Goal: Task Accomplishment & Management: Manage account settings

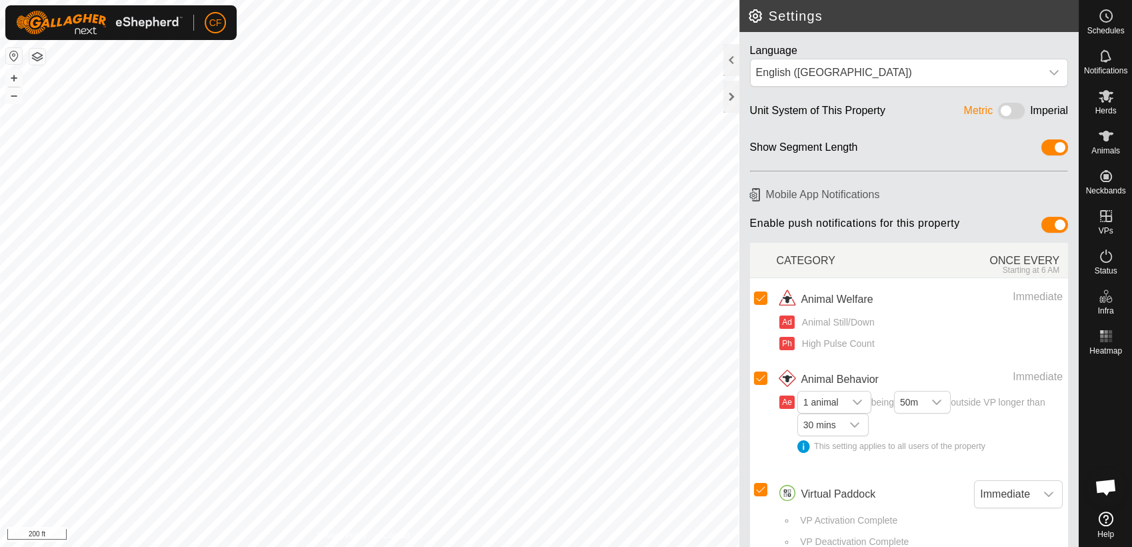
scroll to position [5028, 0]
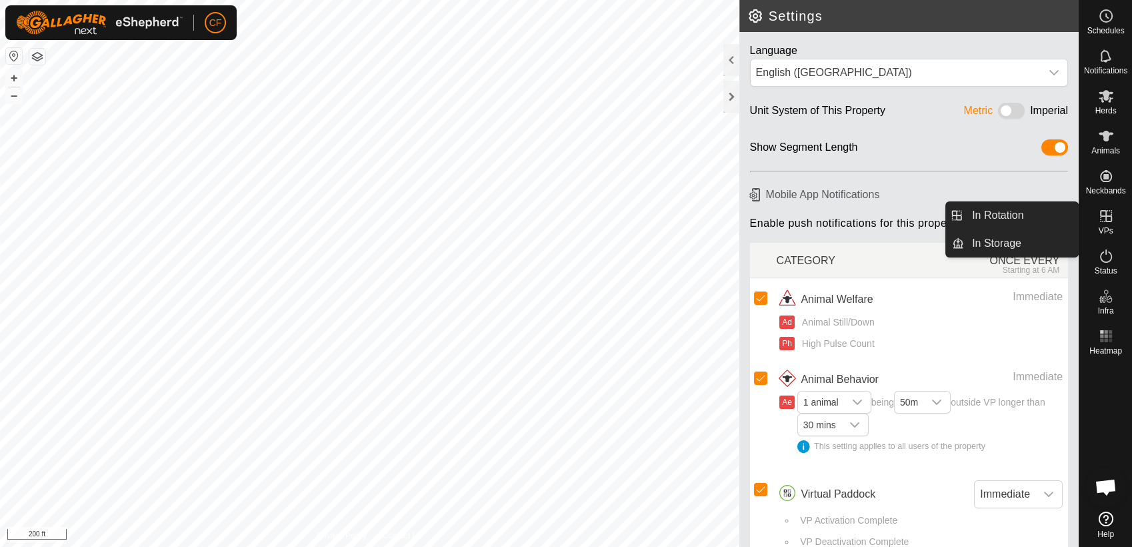
click at [1104, 211] on icon at bounding box center [1106, 216] width 16 height 16
click at [1064, 217] on link "In Rotation" at bounding box center [1021, 215] width 114 height 27
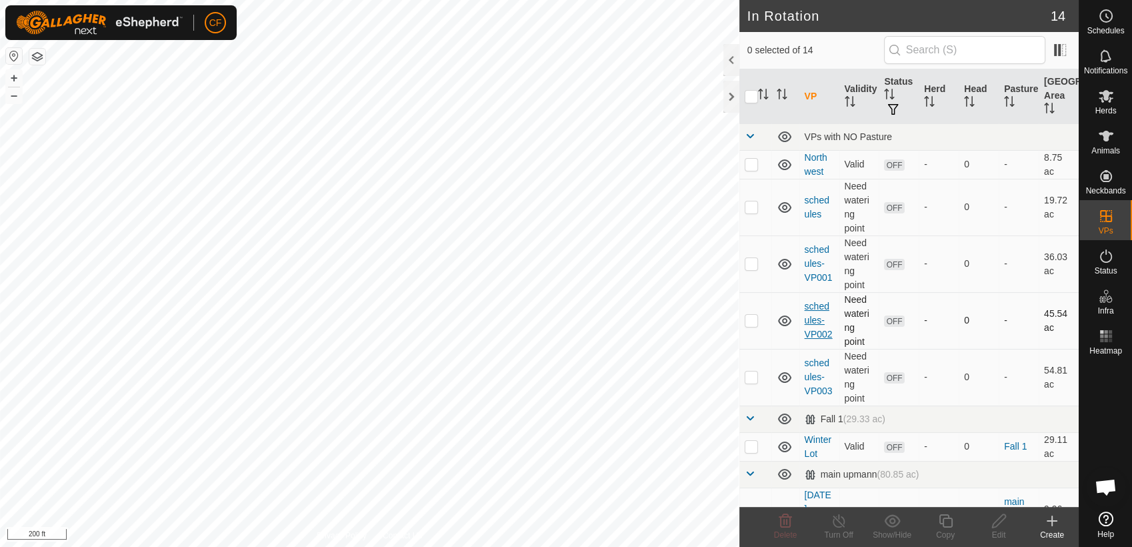
click at [808, 321] on link "schedules-VP002" at bounding box center [819, 320] width 28 height 39
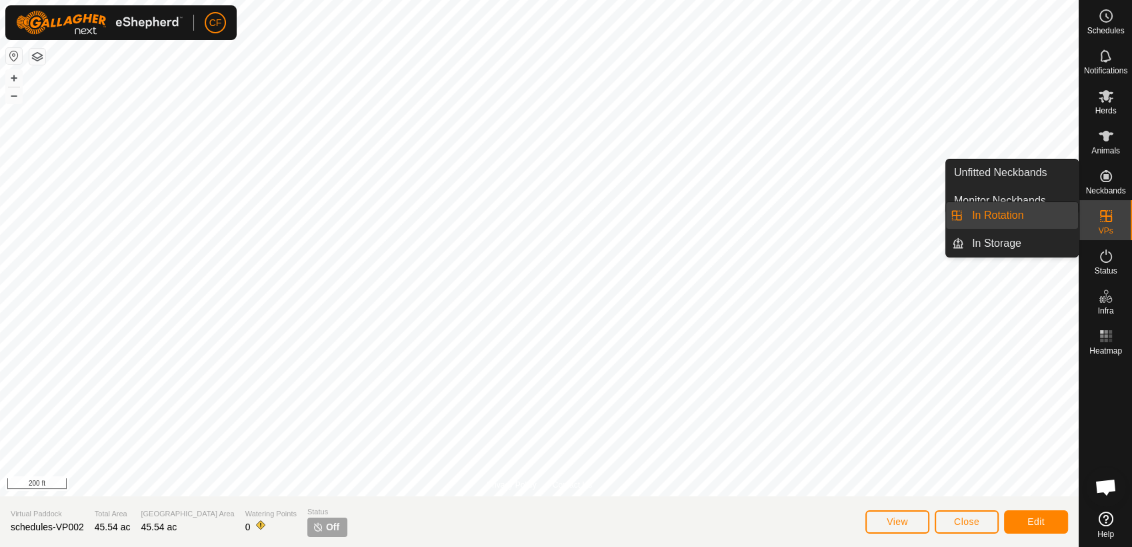
click at [1036, 215] on link "In Rotation" at bounding box center [1021, 215] width 114 height 27
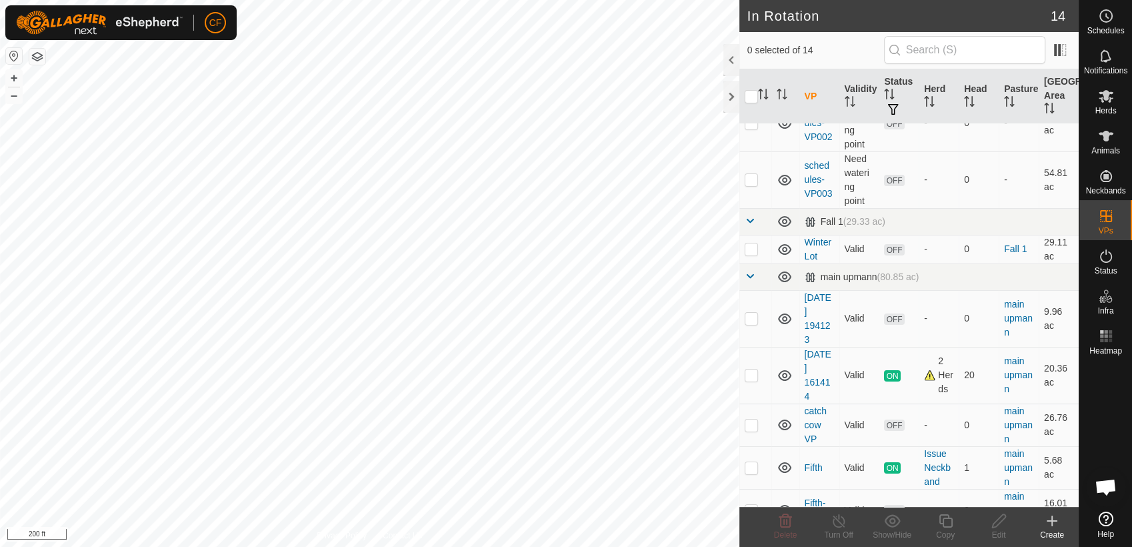
scroll to position [306, 0]
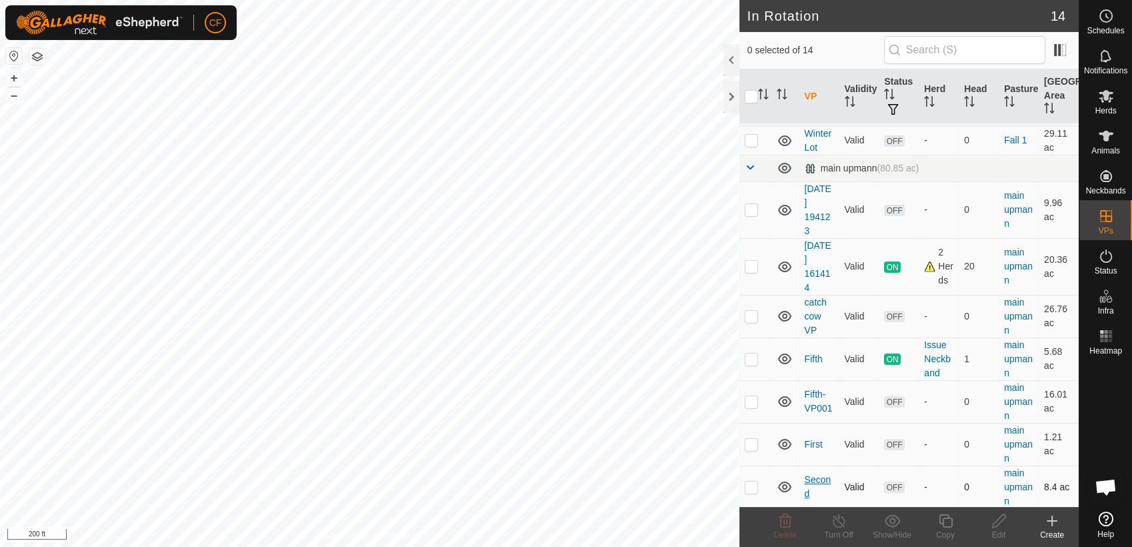
click at [812, 474] on link "Second" at bounding box center [818, 486] width 27 height 25
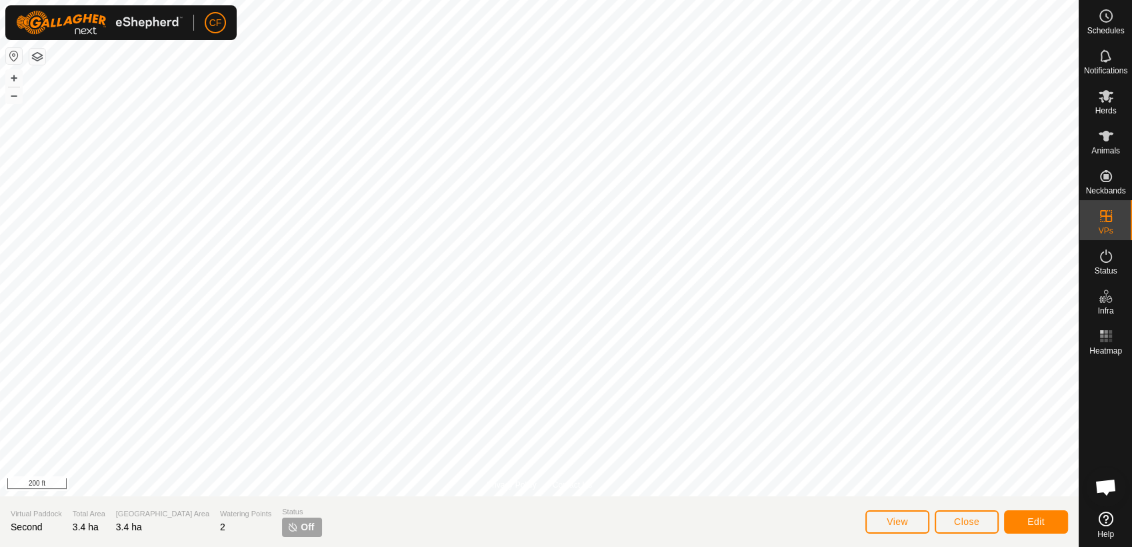
scroll to position [5028, 0]
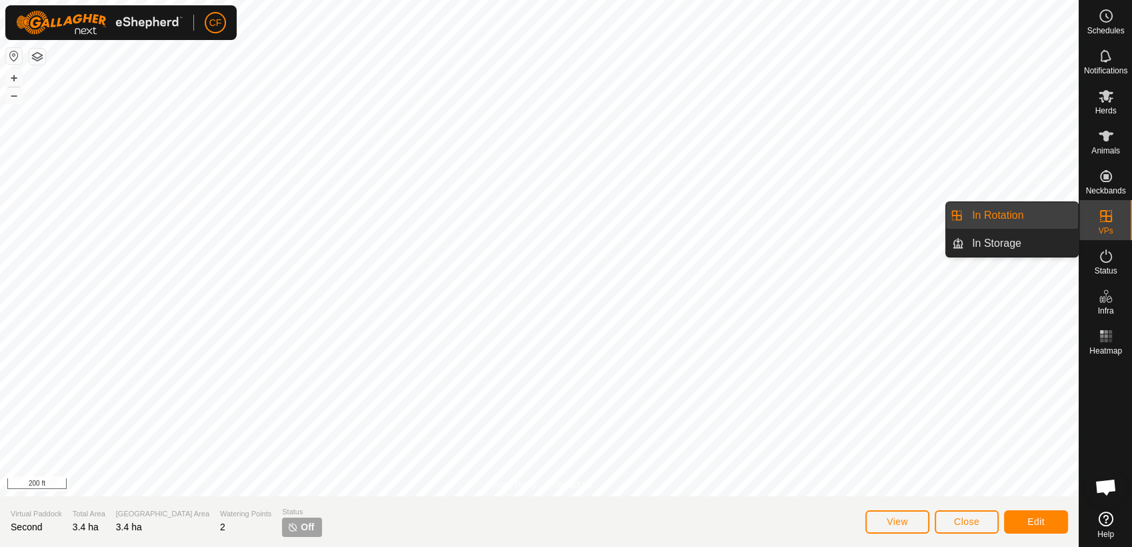
drag, startPoint x: 1072, startPoint y: 216, endPoint x: 1046, endPoint y: 211, distance: 27.2
click at [1046, 211] on link "In Rotation" at bounding box center [1021, 215] width 114 height 27
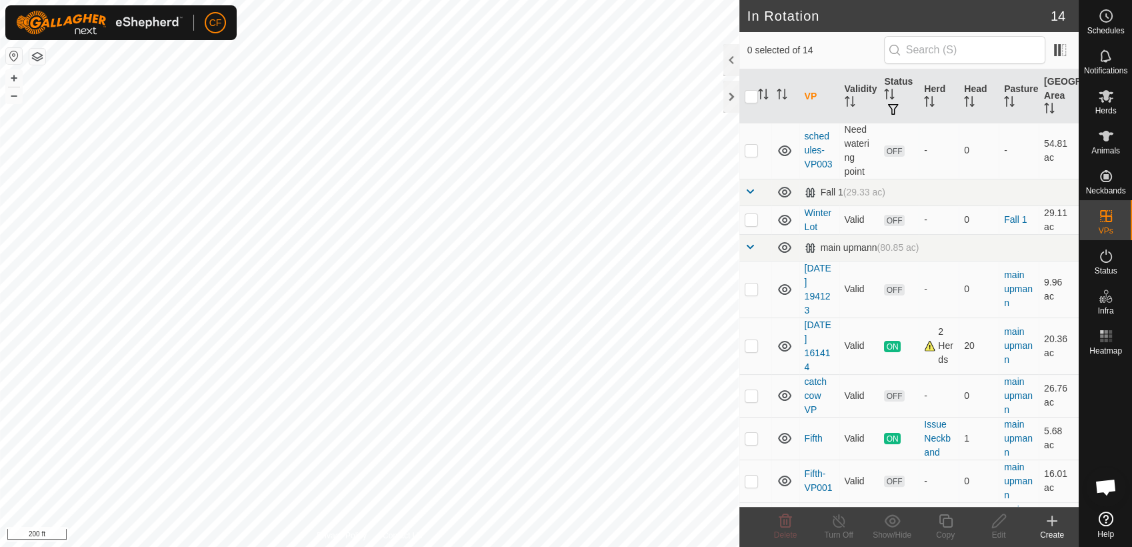
scroll to position [296, 0]
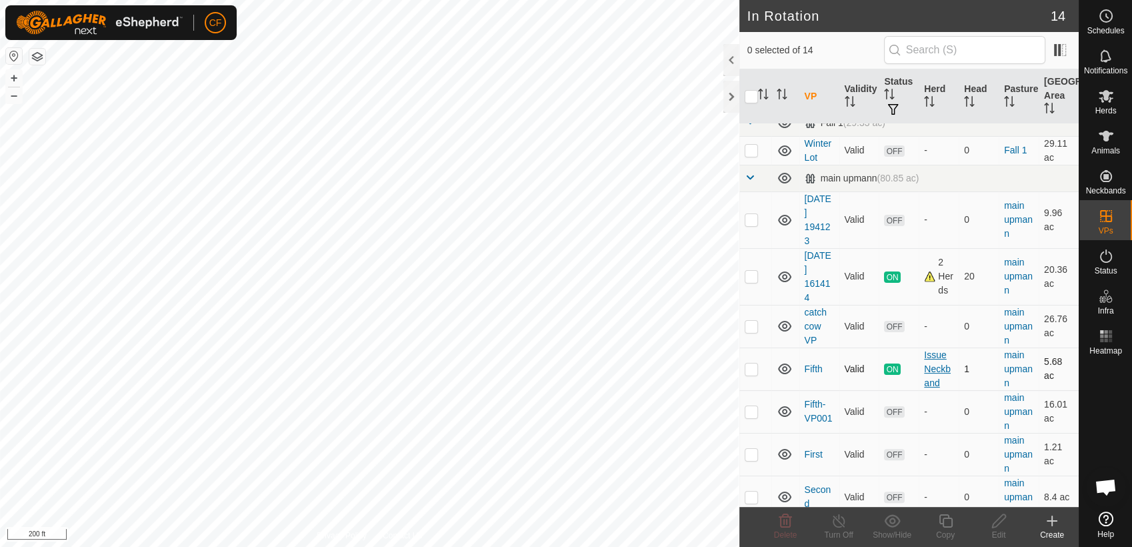
click at [931, 371] on div "Issue Neckband" at bounding box center [938, 369] width 29 height 42
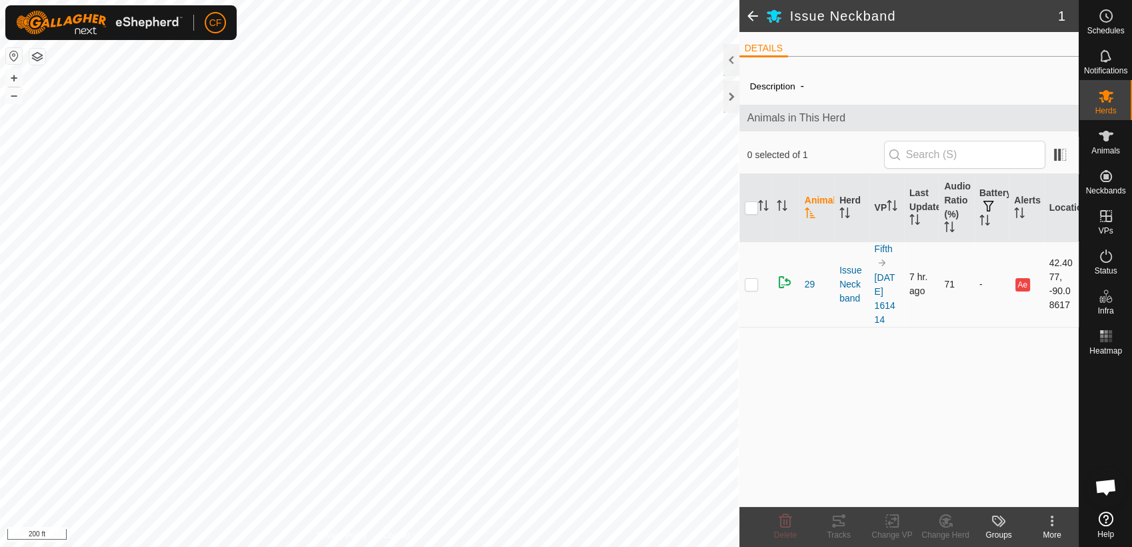
click at [758, 287] on p-checkbox at bounding box center [751, 284] width 13 height 11
checkbox input "true"
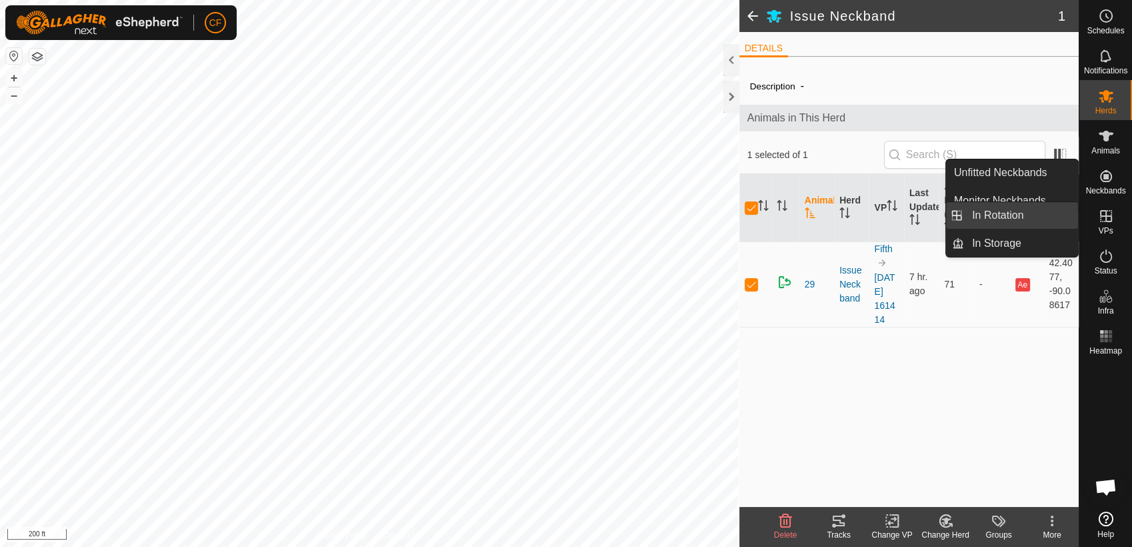
click at [1048, 211] on link "In Rotation" at bounding box center [1021, 215] width 114 height 27
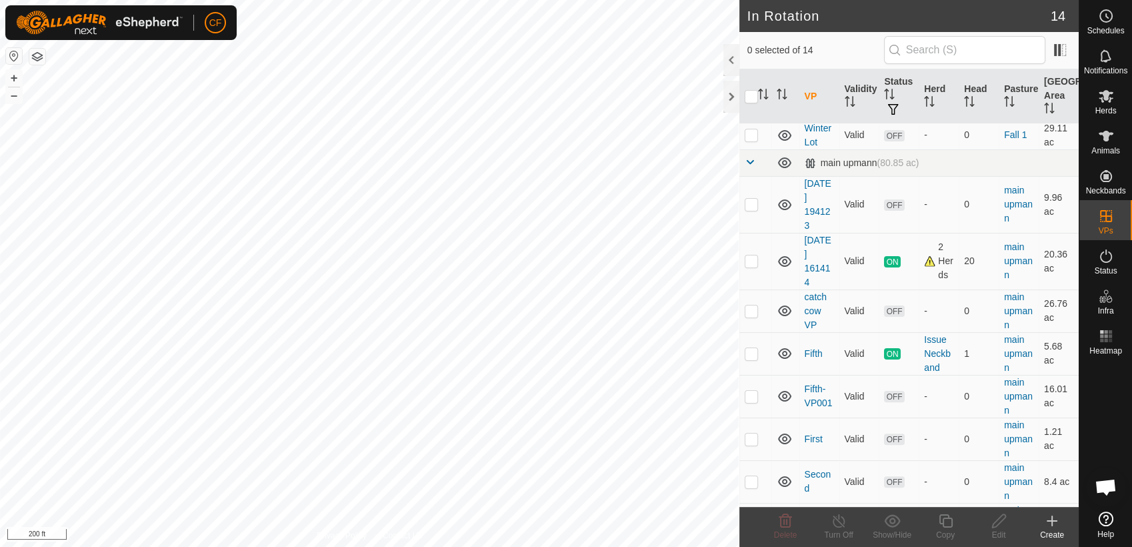
scroll to position [315, 0]
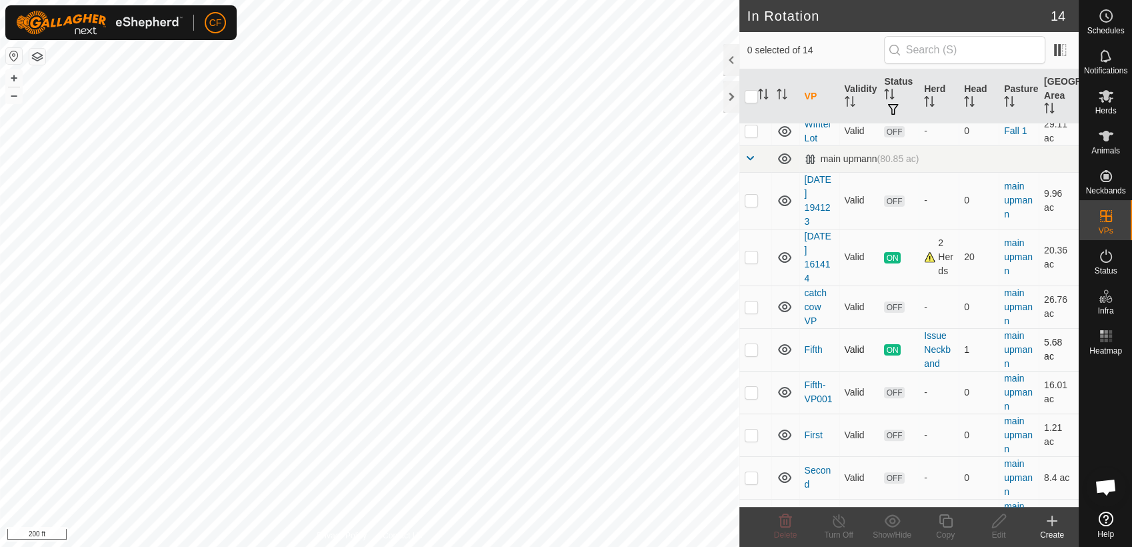
click at [752, 347] on p-checkbox at bounding box center [751, 349] width 13 height 11
checkbox input "true"
click at [840, 526] on icon at bounding box center [839, 521] width 17 height 16
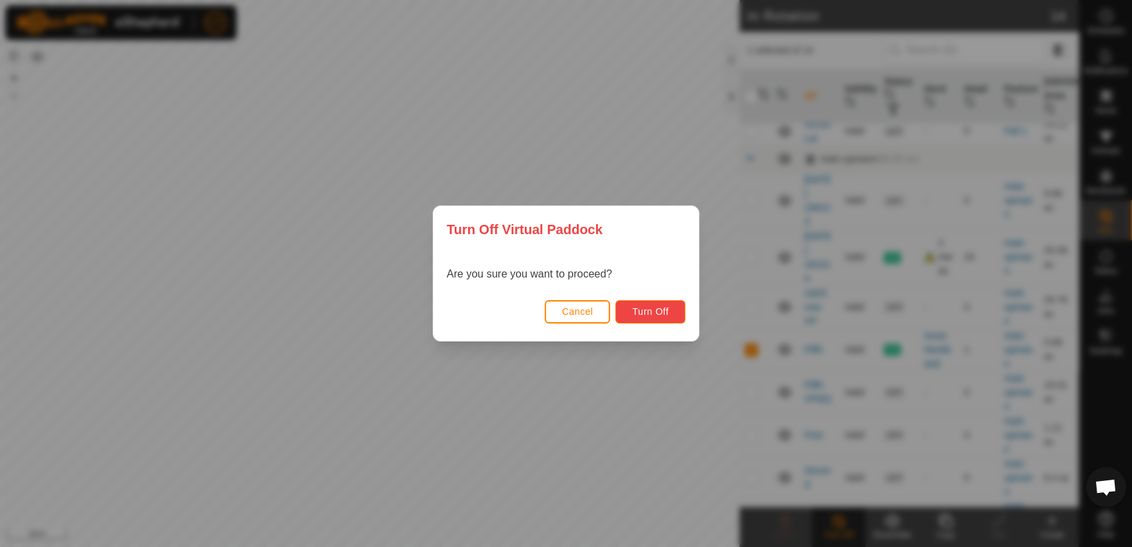
click at [650, 312] on span "Turn Off" at bounding box center [650, 311] width 37 height 11
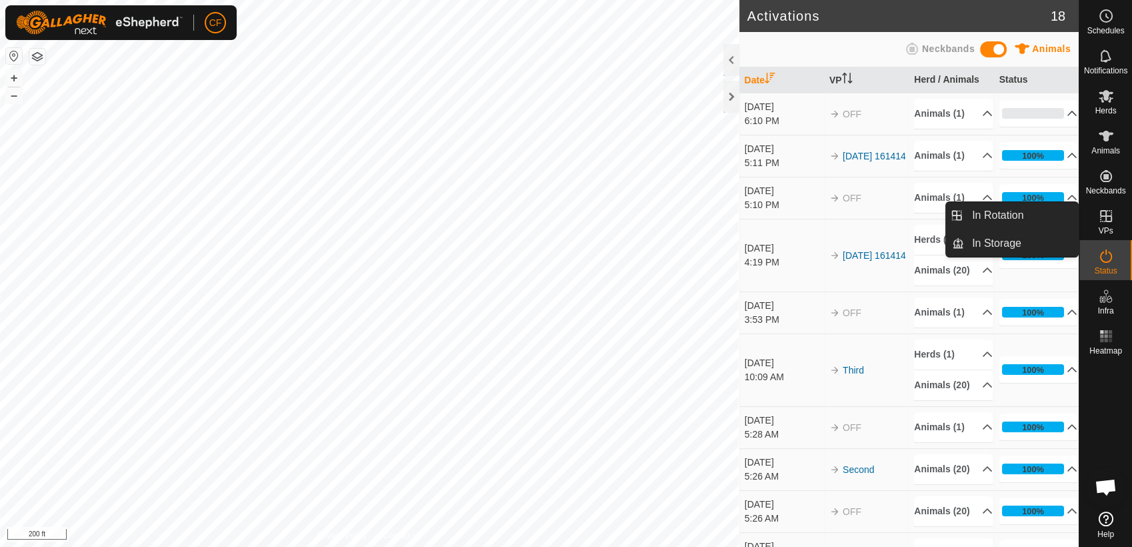
drag, startPoint x: 1105, startPoint y: 237, endPoint x: 1111, endPoint y: 225, distance: 13.4
click at [1111, 227] on span "VPs" at bounding box center [1105, 231] width 15 height 8
click at [1048, 211] on link "In Rotation" at bounding box center [1021, 215] width 114 height 27
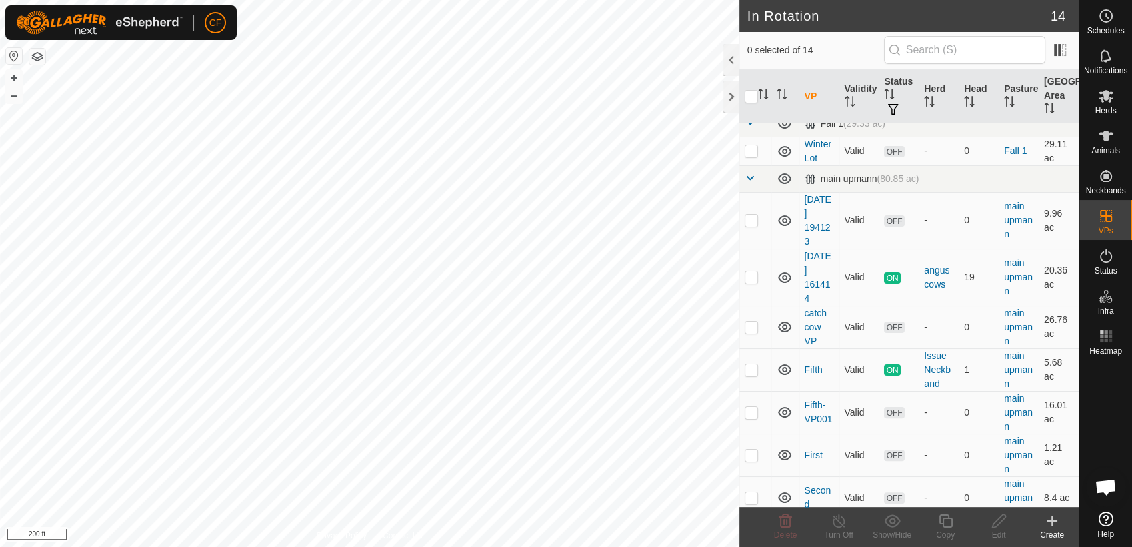
scroll to position [296, 0]
click at [818, 279] on link "[DATE] 161414" at bounding box center [818, 276] width 27 height 53
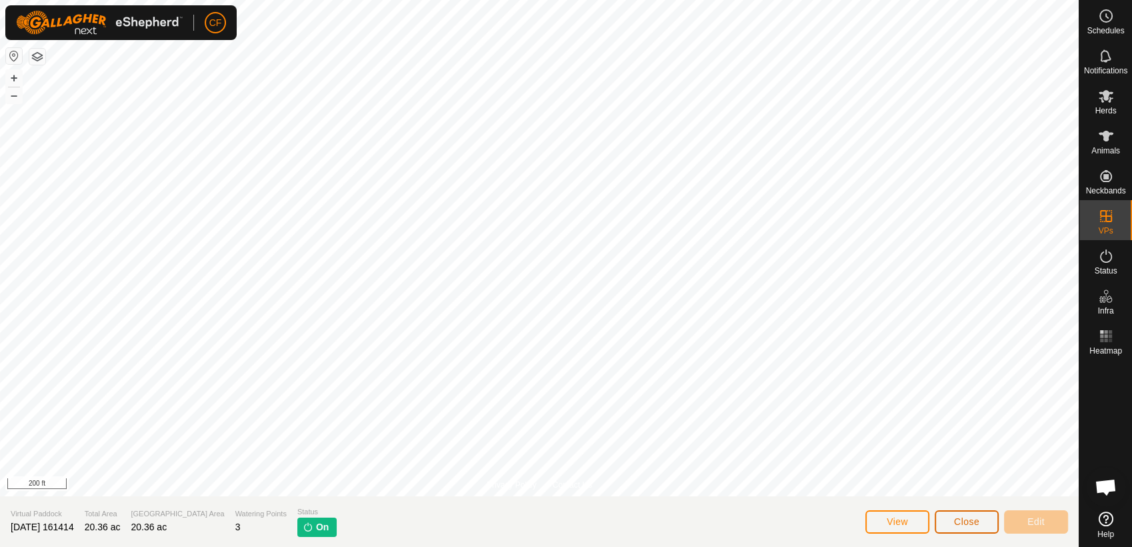
click at [960, 523] on span "Close" at bounding box center [966, 521] width 25 height 11
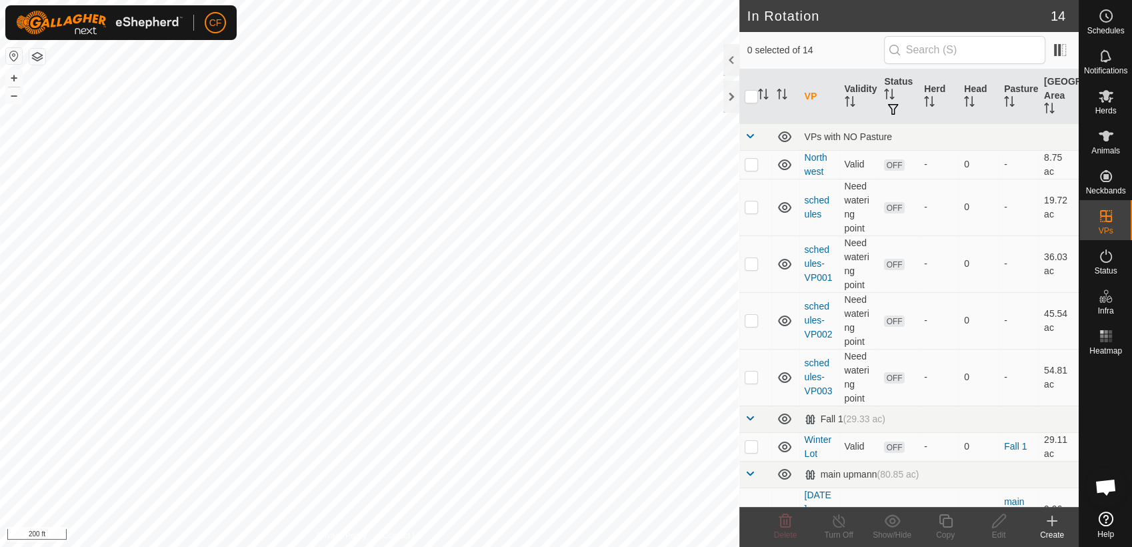
click at [1044, 526] on icon at bounding box center [1052, 521] width 16 height 16
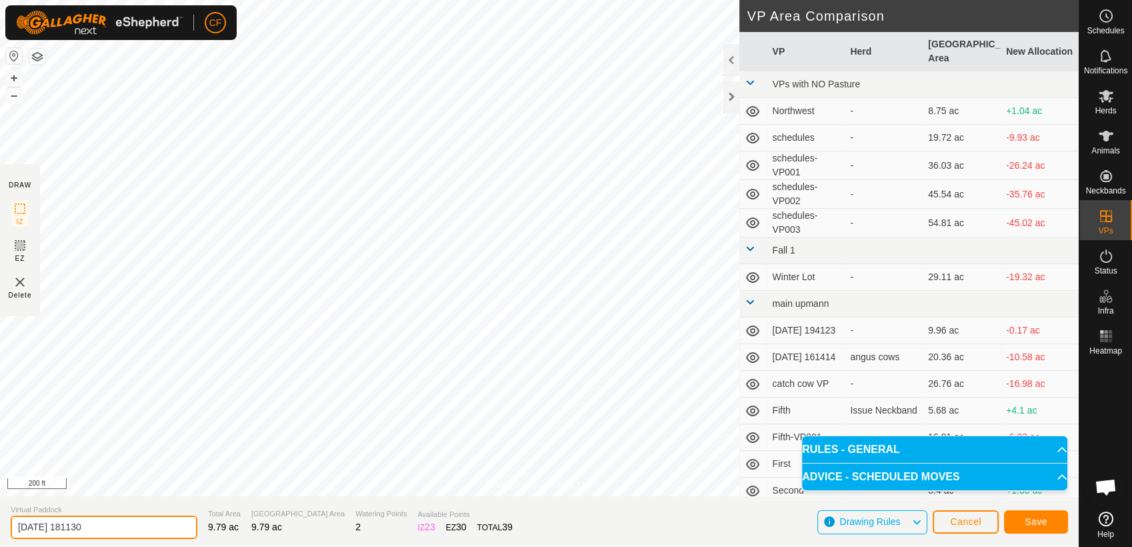
click at [109, 531] on input "2025-09-19 181130" at bounding box center [104, 527] width 187 height 23
type input "2"
type input "s"
type input "2nd"
click at [1038, 522] on span "Save" at bounding box center [1036, 521] width 23 height 11
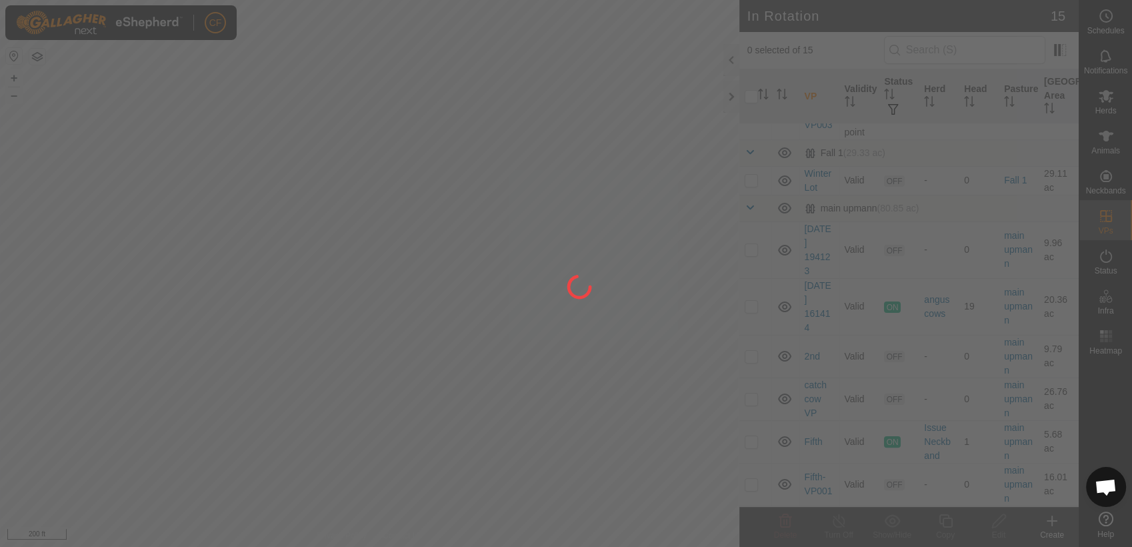
click at [1072, 499] on div at bounding box center [566, 273] width 1132 height 547
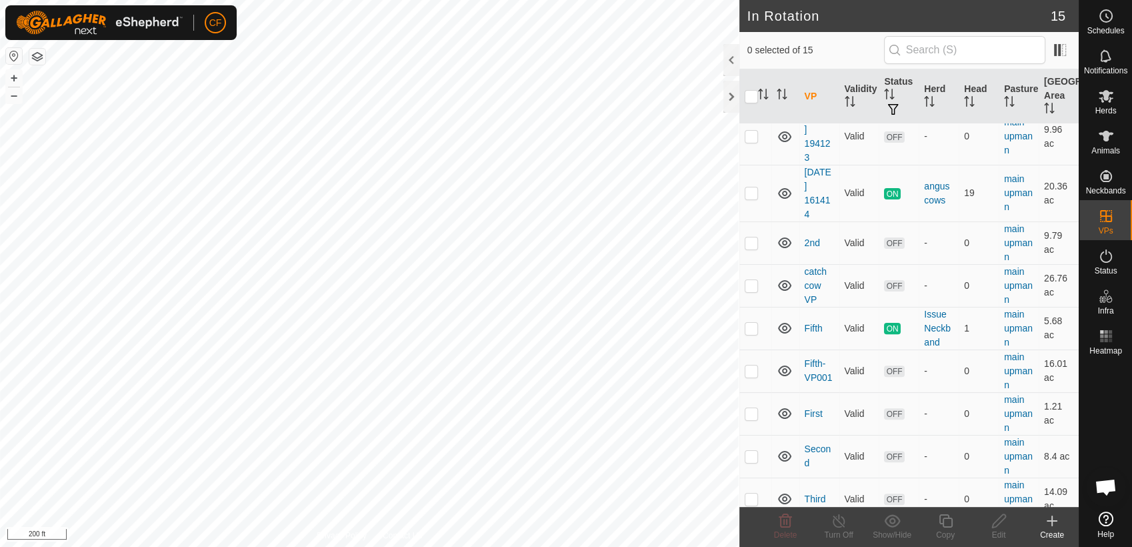
scroll to position [391, 0]
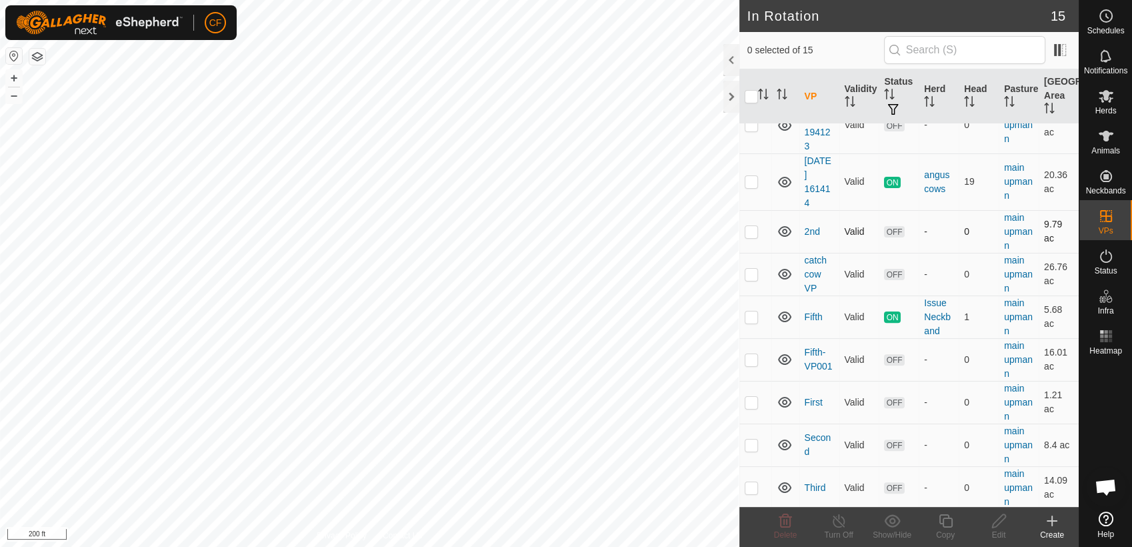
click at [753, 228] on p-checkbox at bounding box center [751, 231] width 13 height 11
click at [755, 232] on p-checkbox at bounding box center [751, 231] width 13 height 11
checkbox input "false"
click at [748, 181] on p-checkbox at bounding box center [751, 181] width 13 height 11
checkbox input "true"
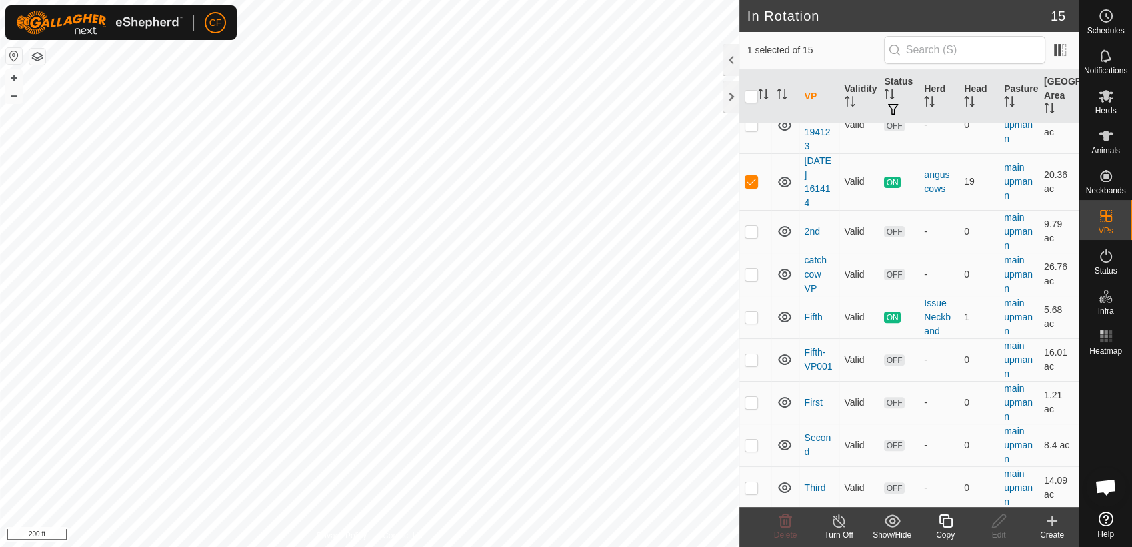
click at [838, 521] on line at bounding box center [839, 521] width 11 height 11
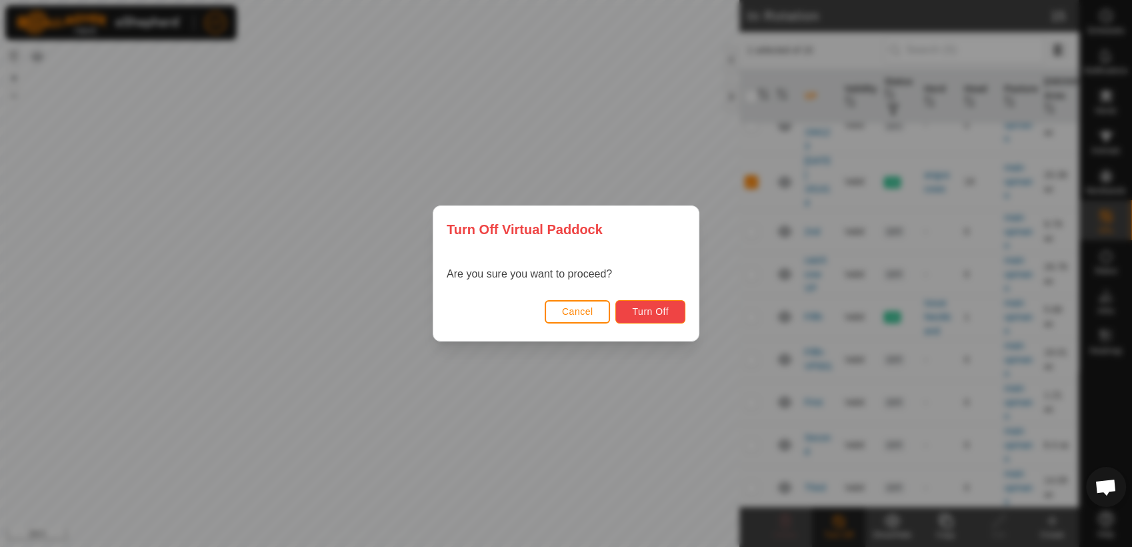
click at [642, 312] on span "Turn Off" at bounding box center [650, 311] width 37 height 11
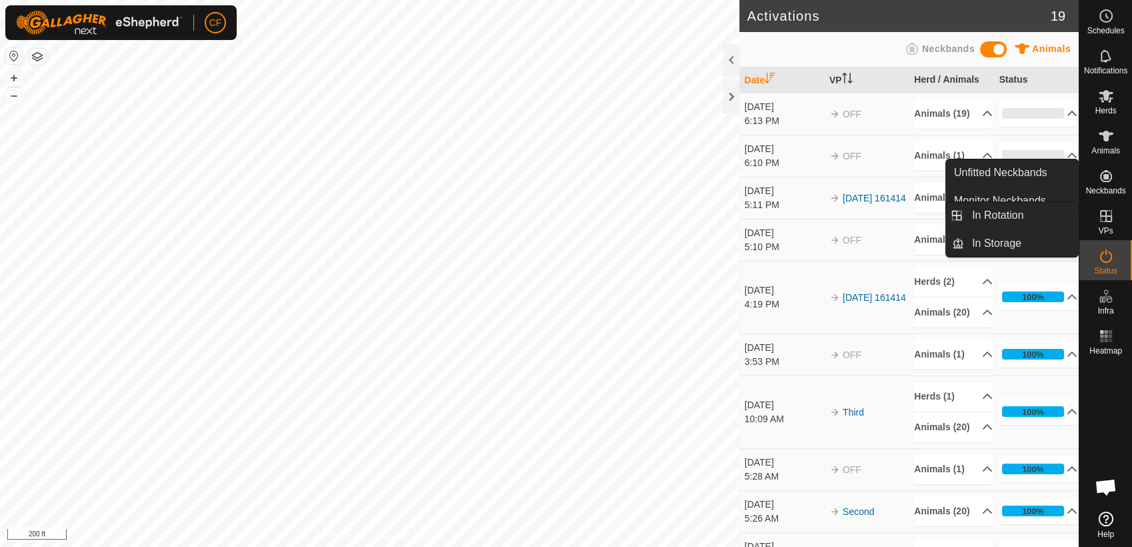
click at [1106, 223] on icon at bounding box center [1106, 216] width 16 height 16
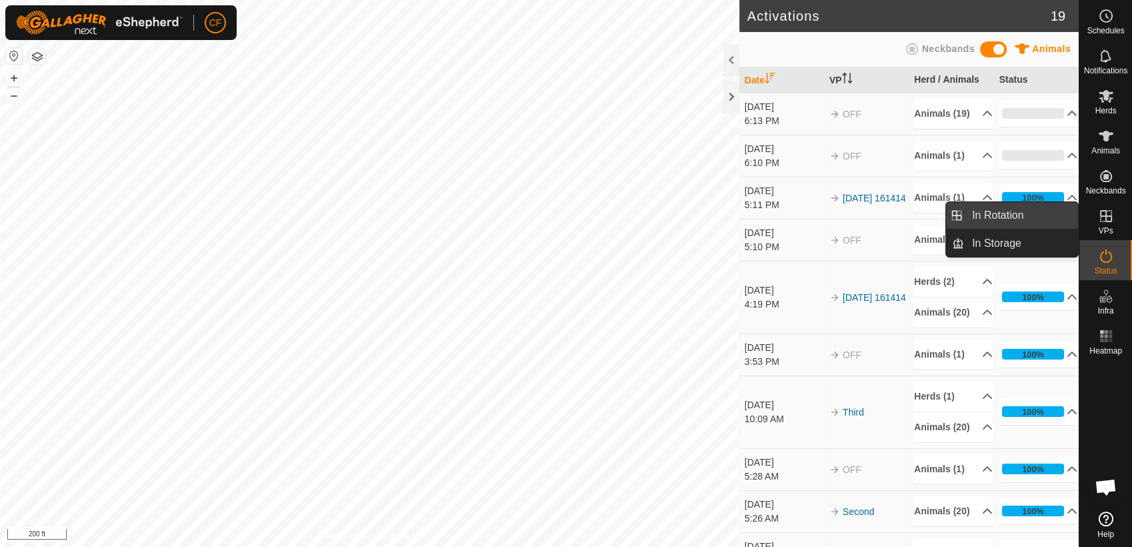
click at [1045, 217] on link "In Rotation" at bounding box center [1021, 215] width 114 height 27
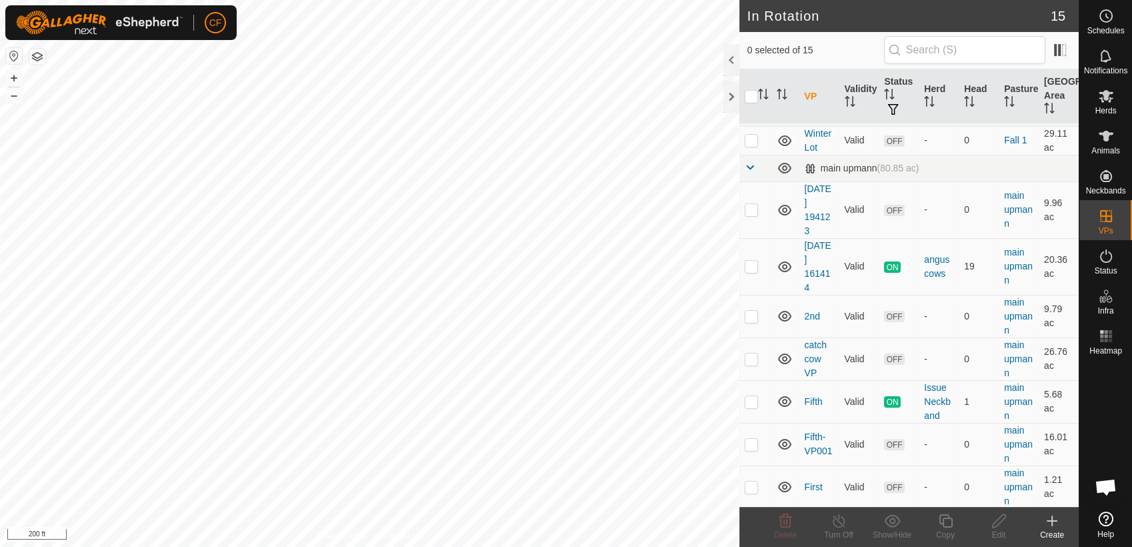
scroll to position [345, 0]
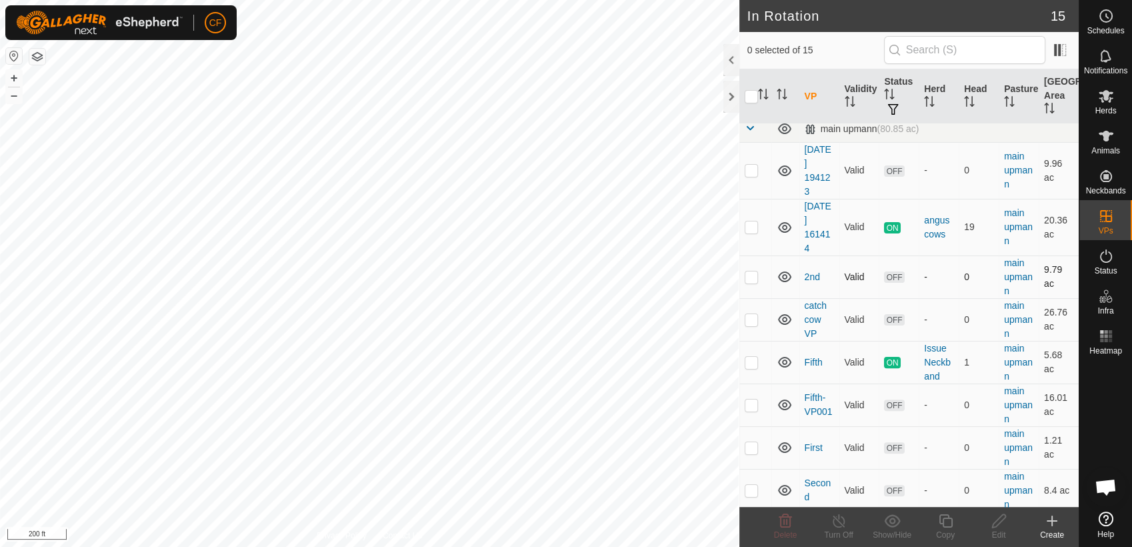
click at [751, 279] on p-checkbox at bounding box center [751, 276] width 13 height 11
checkbox input "true"
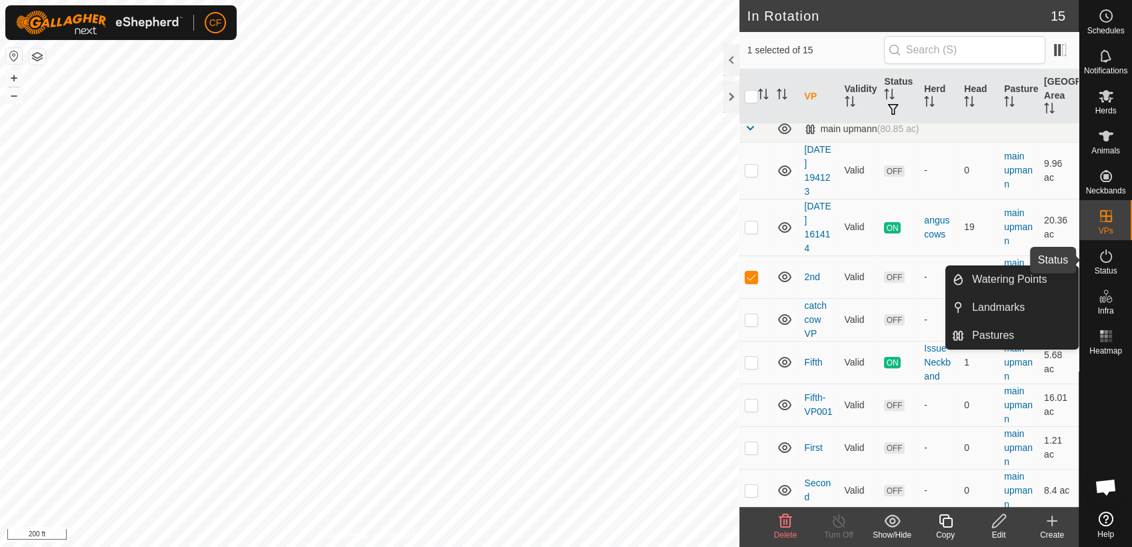
click at [1111, 259] on icon at bounding box center [1106, 256] width 16 height 16
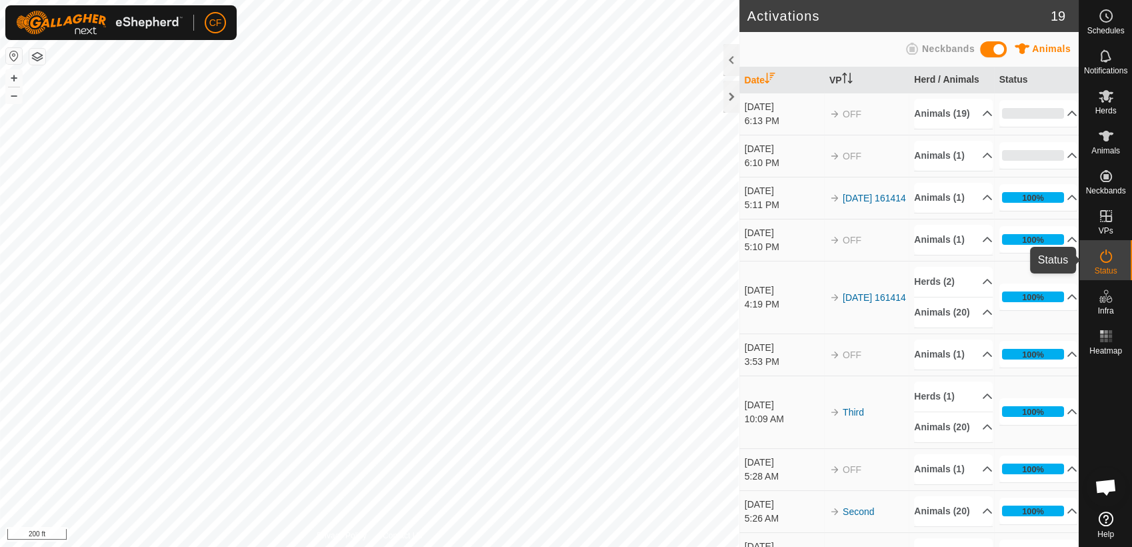
click at [1106, 262] on icon at bounding box center [1106, 255] width 12 height 13
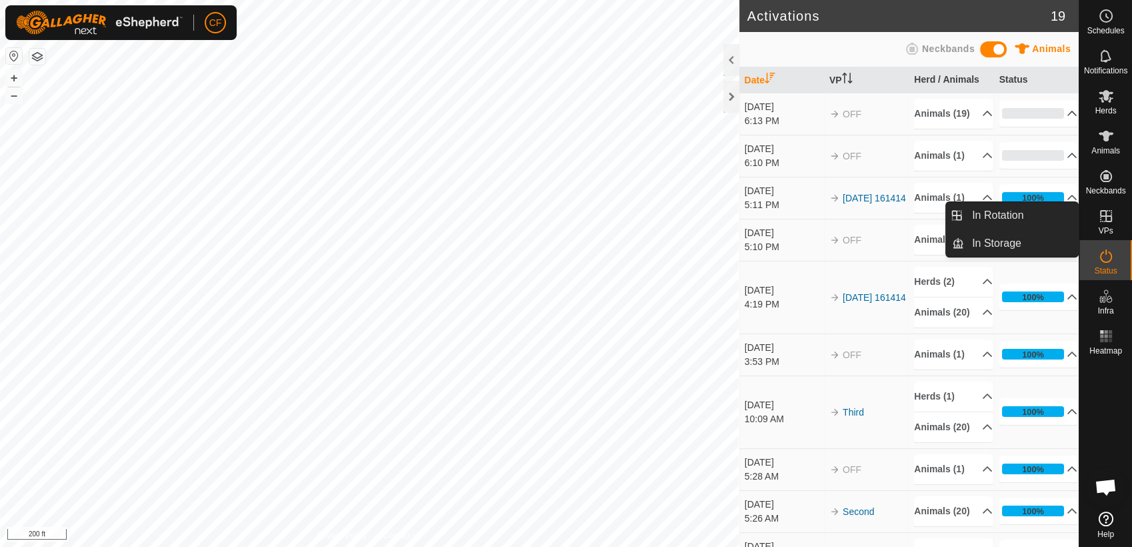
click at [1109, 221] on icon at bounding box center [1106, 216] width 12 height 12
click at [1038, 221] on link "In Rotation" at bounding box center [1021, 215] width 114 height 27
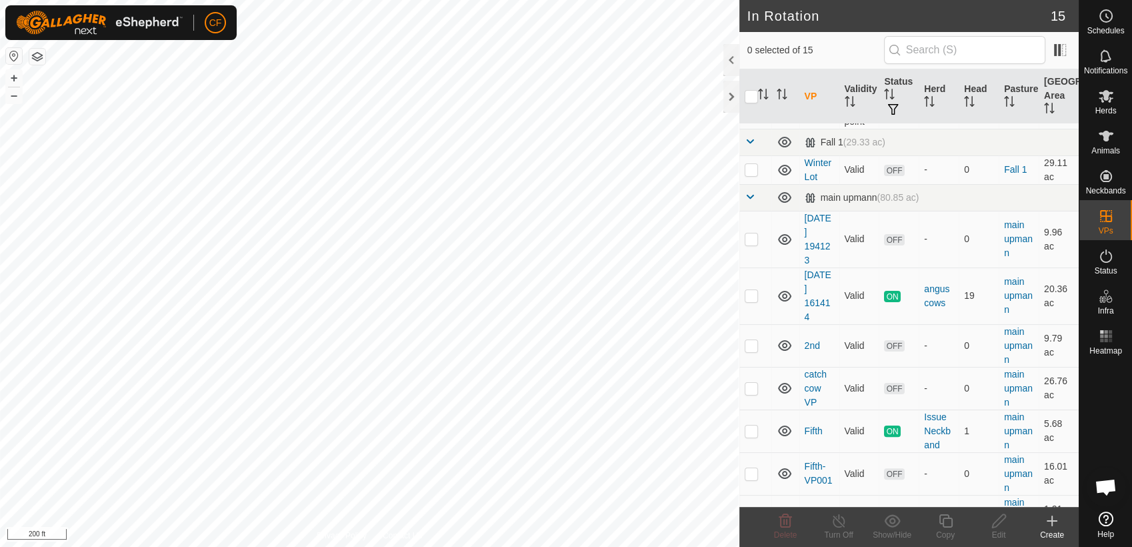
scroll to position [336, 0]
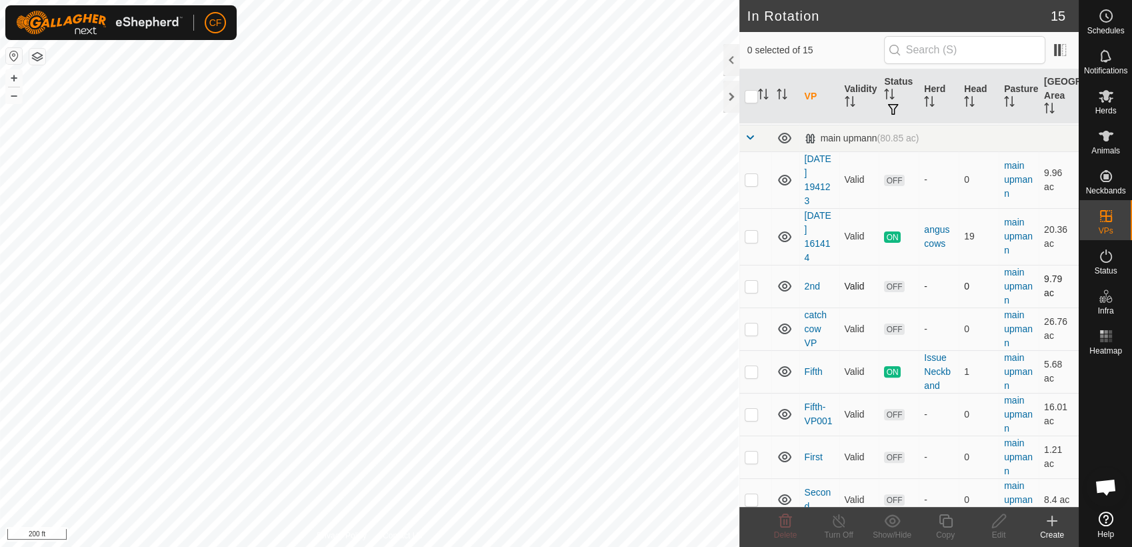
click at [750, 285] on p-checkbox at bounding box center [751, 286] width 13 height 11
checkbox input "true"
click at [813, 285] on link "2nd" at bounding box center [812, 286] width 15 height 11
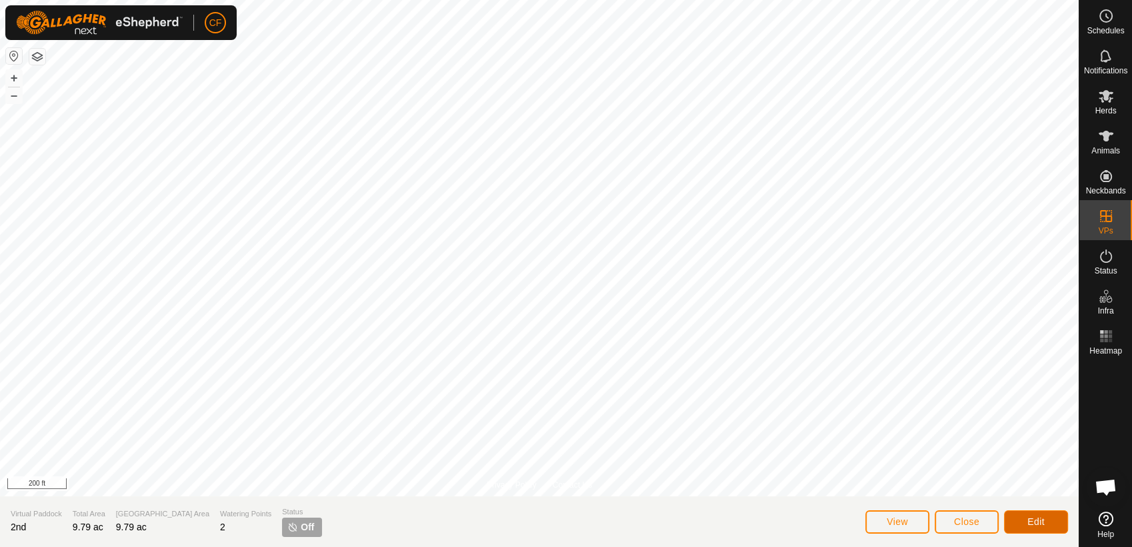
click at [1037, 523] on span "Edit" at bounding box center [1036, 521] width 17 height 11
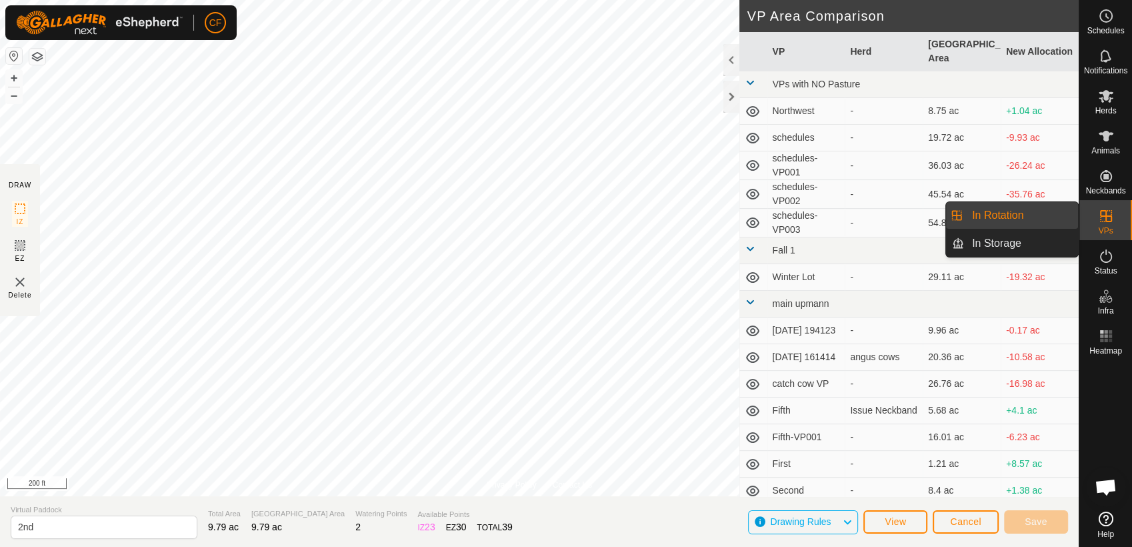
click at [1102, 219] on icon at bounding box center [1106, 216] width 16 height 16
click at [1046, 216] on link "In Rotation" at bounding box center [1021, 215] width 114 height 27
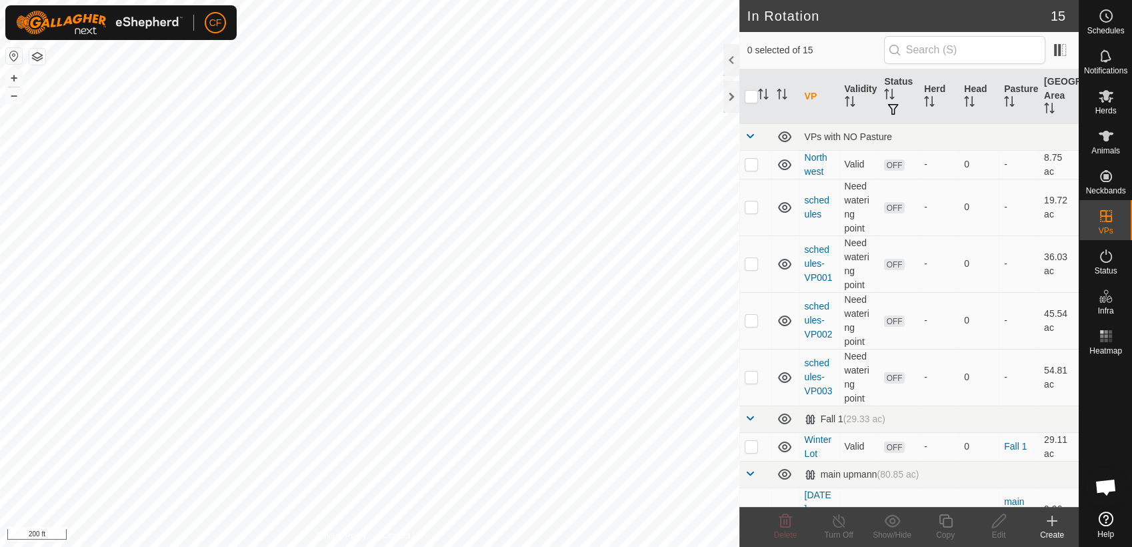
checkbox input "true"
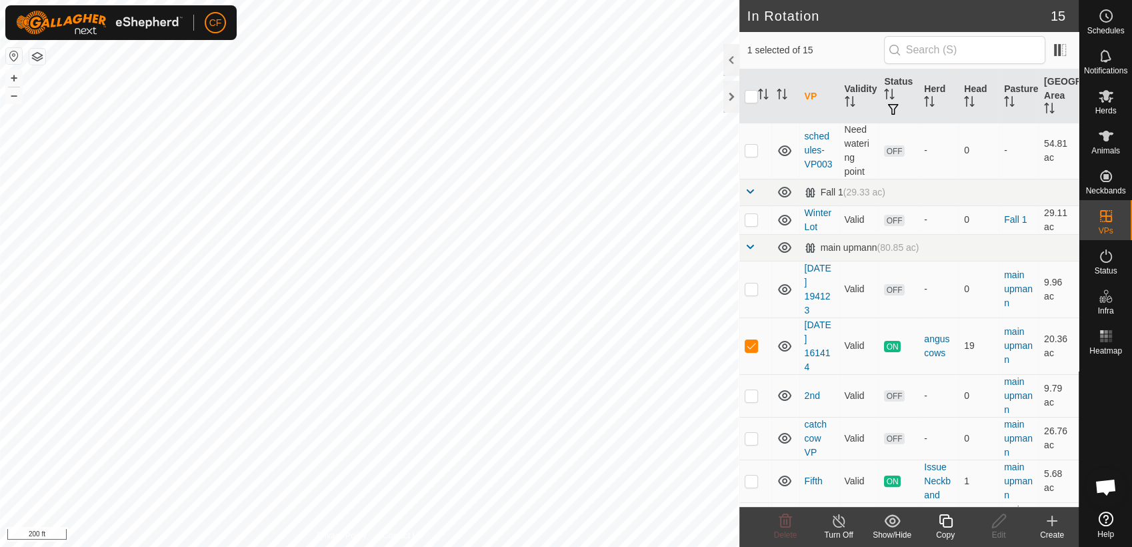
scroll to position [286, 0]
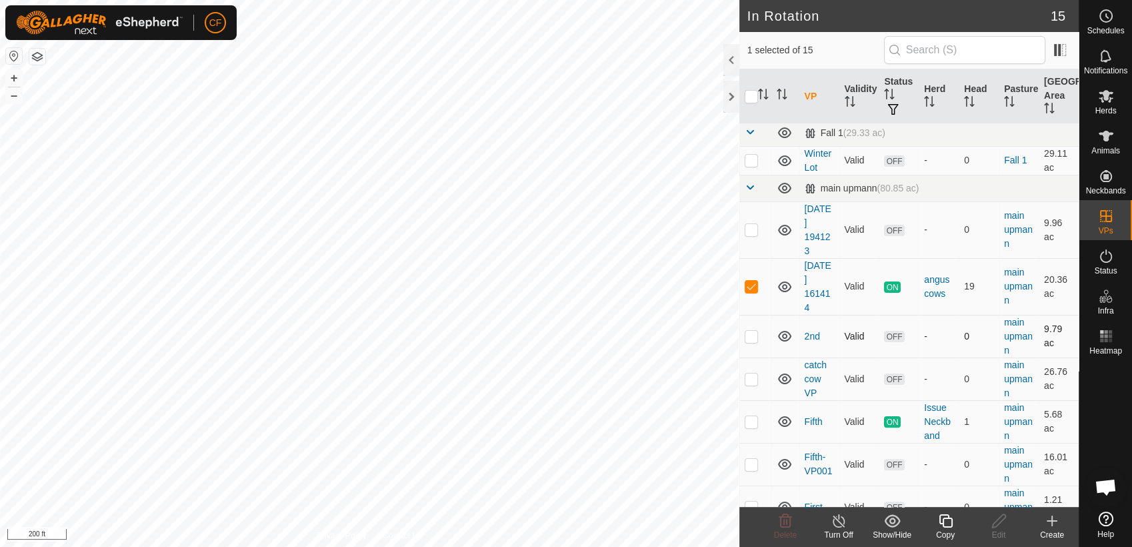
click at [758, 334] on td at bounding box center [756, 336] width 32 height 43
checkbox input "true"
click at [750, 283] on p-checkbox at bounding box center [751, 286] width 13 height 11
checkbox input "false"
click at [752, 334] on p-checkbox at bounding box center [751, 336] width 13 height 11
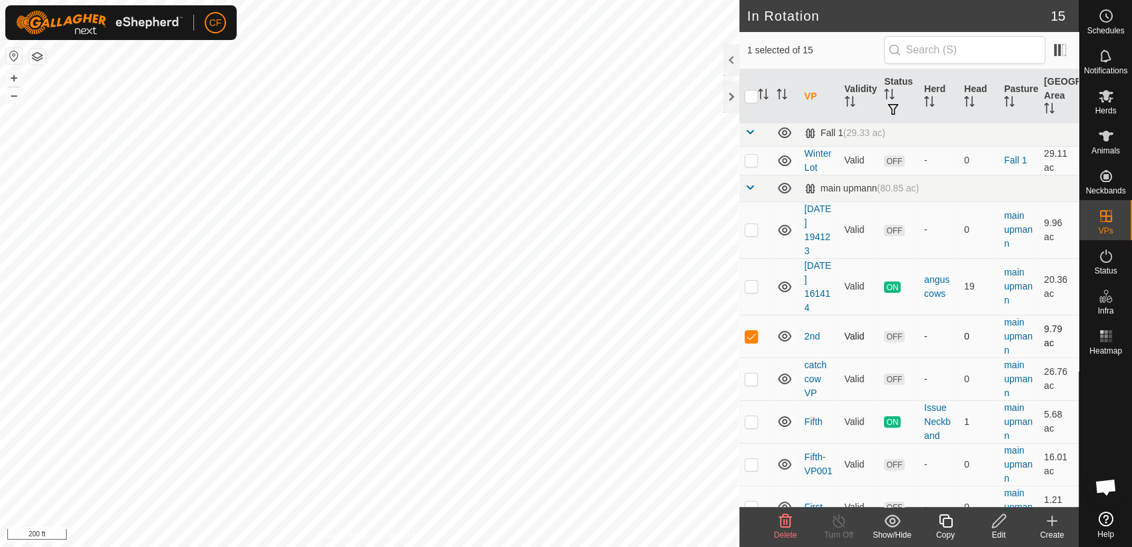
checkbox input "false"
click at [748, 285] on p-checkbox at bounding box center [751, 286] width 13 height 11
checkbox input "true"
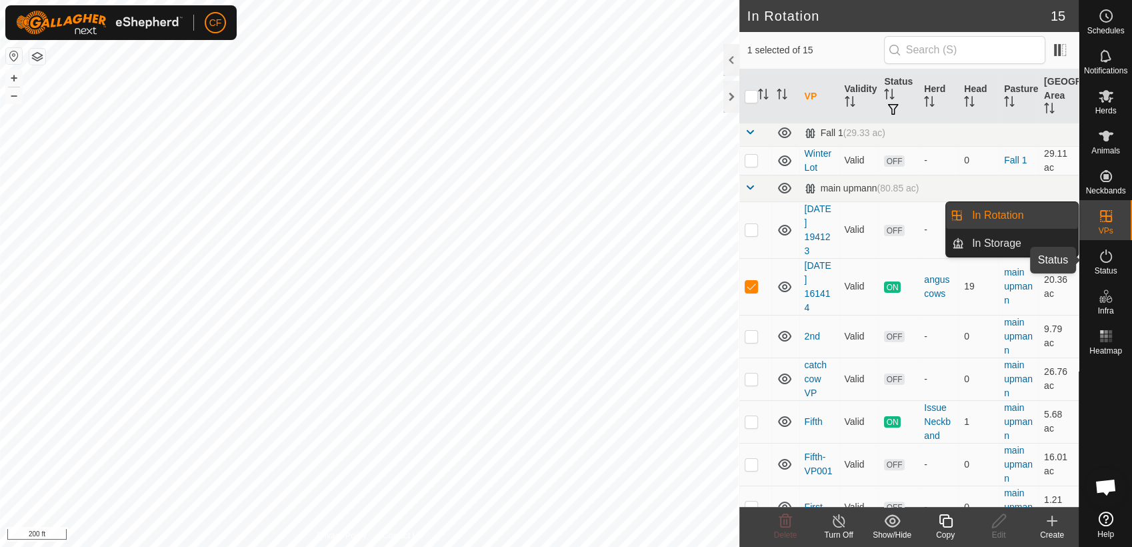
click at [1110, 259] on icon at bounding box center [1106, 256] width 16 height 16
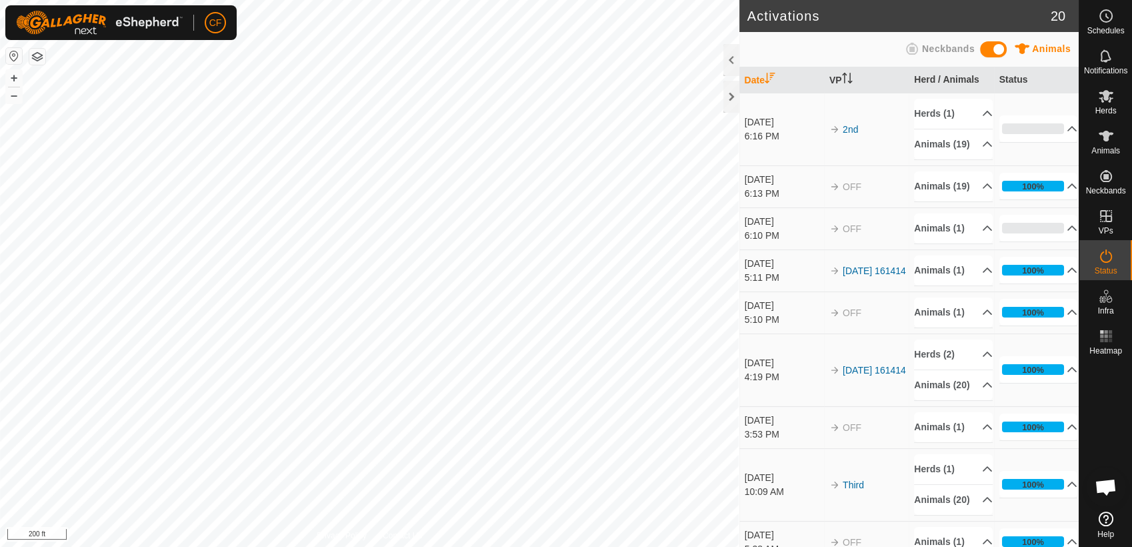
scroll to position [5028, 0]
click at [1108, 137] on icon at bounding box center [1106, 136] width 15 height 11
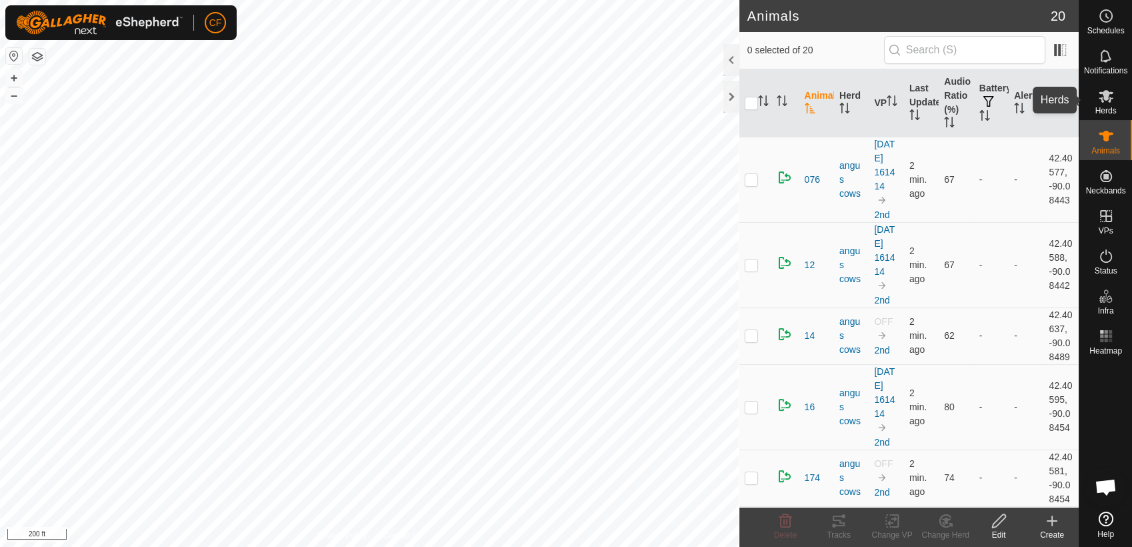
click at [1107, 108] on span "Herds" at bounding box center [1105, 111] width 21 height 8
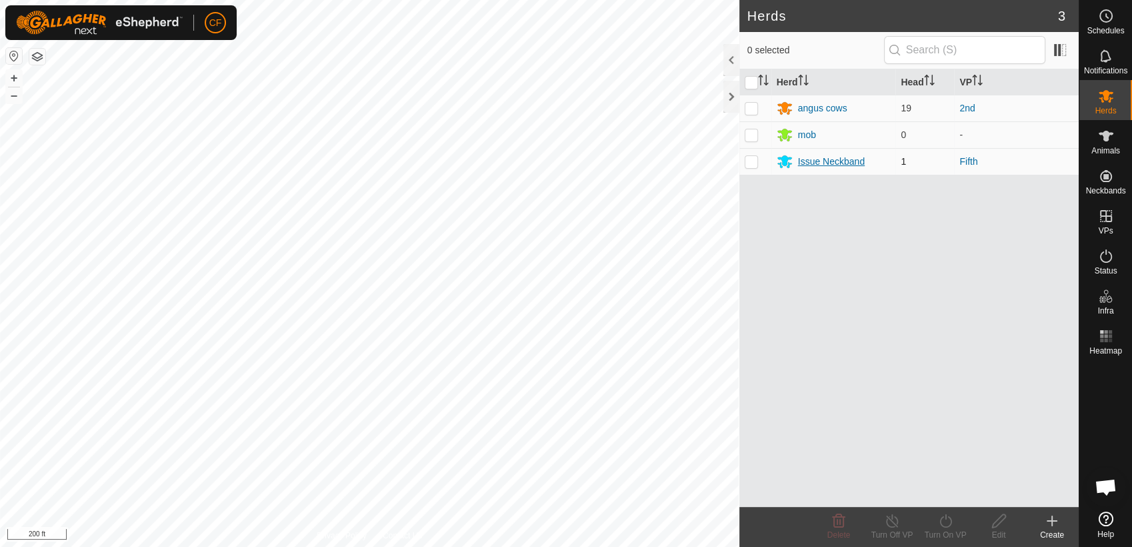
click at [834, 160] on div "Issue Neckband" at bounding box center [831, 162] width 67 height 14
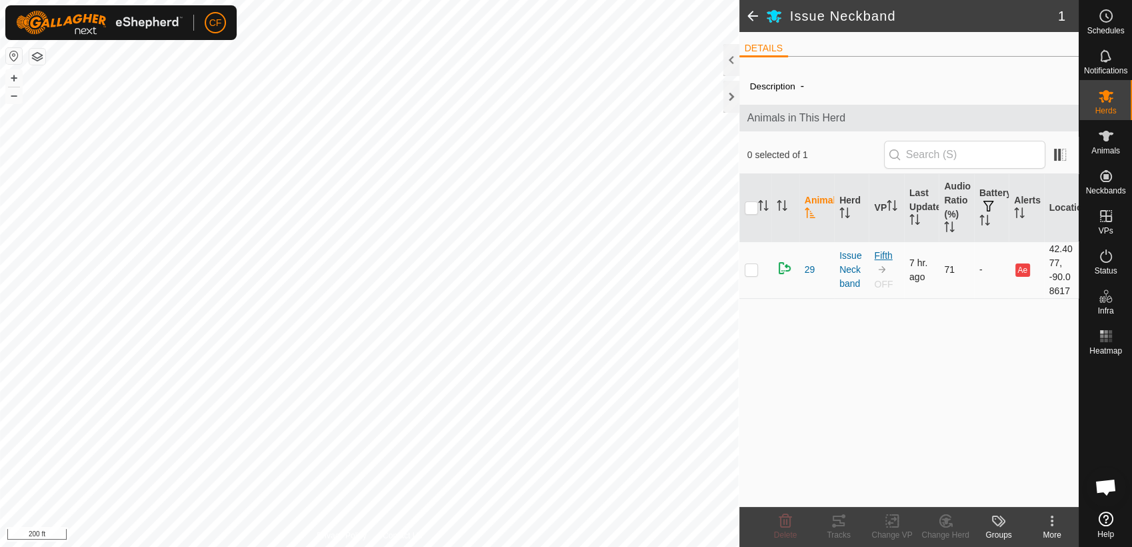
click at [887, 253] on link "Fifth" at bounding box center [883, 255] width 18 height 11
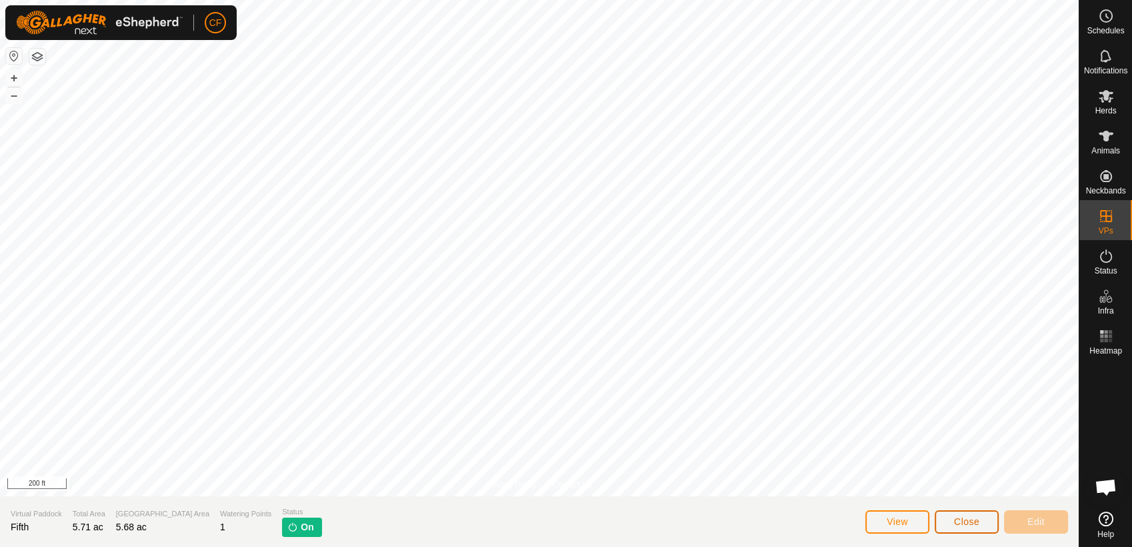
click at [975, 522] on span "Close" at bounding box center [966, 521] width 25 height 11
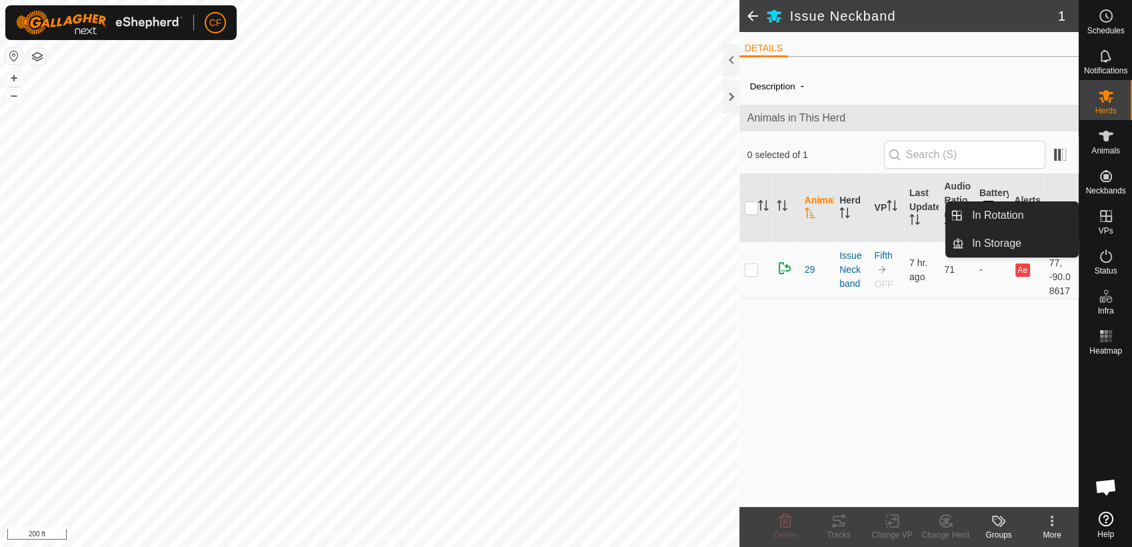
click at [1108, 217] on icon at bounding box center [1106, 216] width 16 height 16
click at [1060, 216] on link "In Rotation" at bounding box center [1021, 215] width 114 height 27
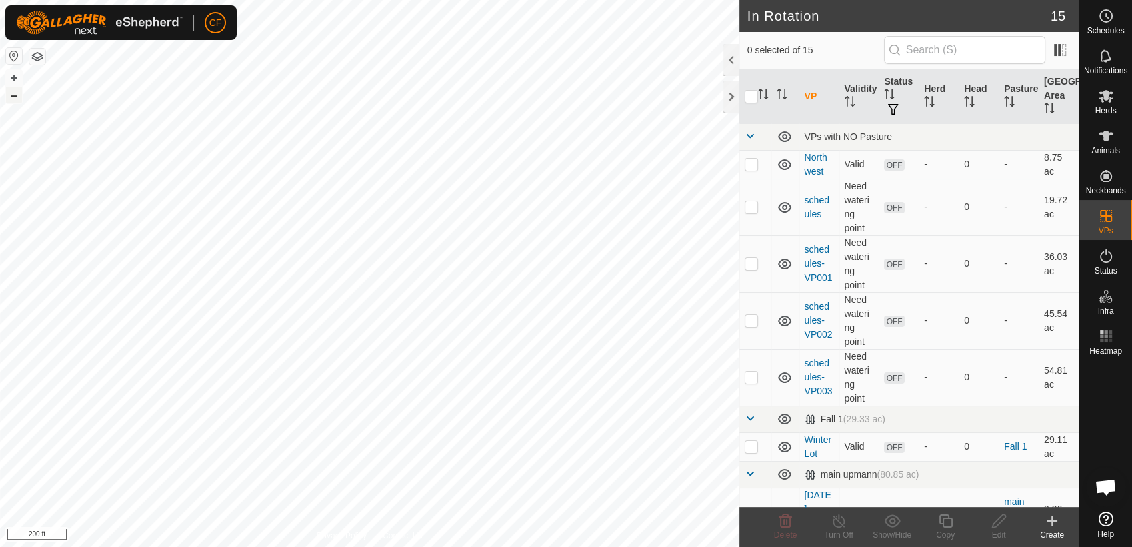
click at [14, 95] on button "–" at bounding box center [14, 95] width 16 height 16
click at [814, 265] on link "schedules-VP001" at bounding box center [819, 263] width 28 height 39
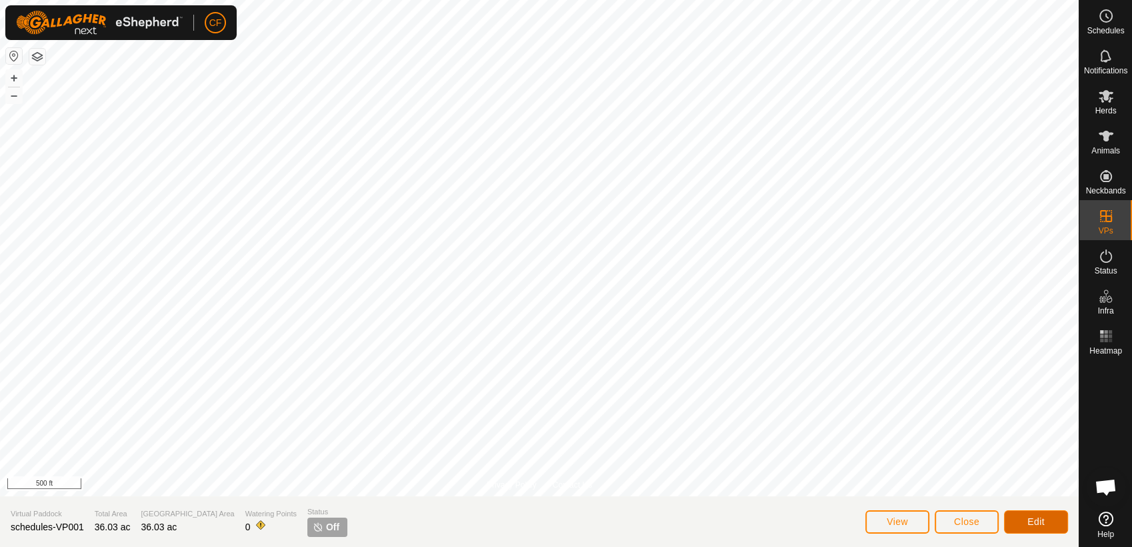
click at [1026, 520] on button "Edit" at bounding box center [1036, 521] width 64 height 23
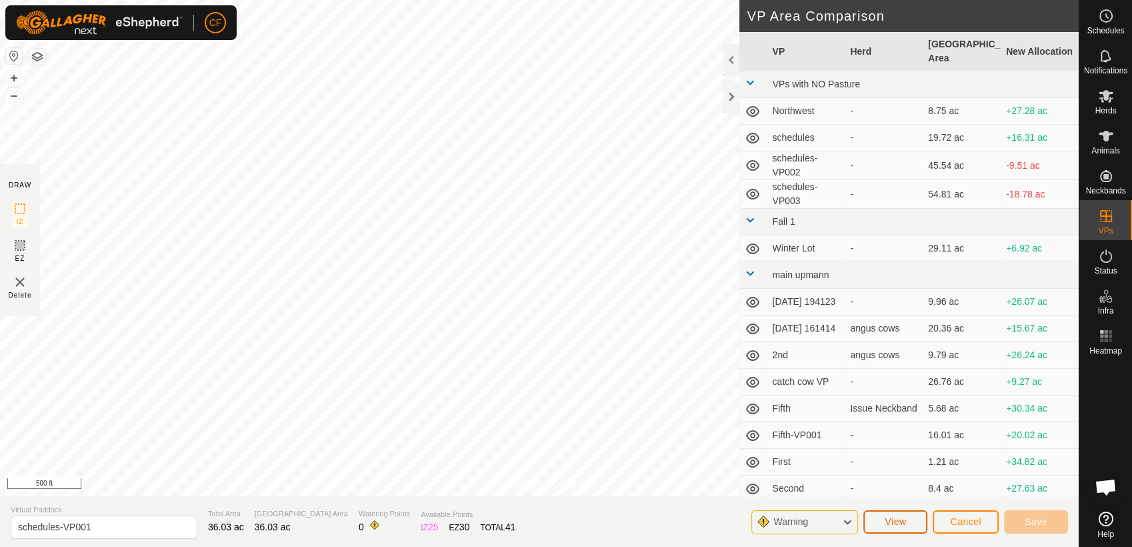
click at [899, 524] on span "View" at bounding box center [895, 521] width 21 height 11
click at [973, 520] on span "Cancel" at bounding box center [965, 521] width 31 height 11
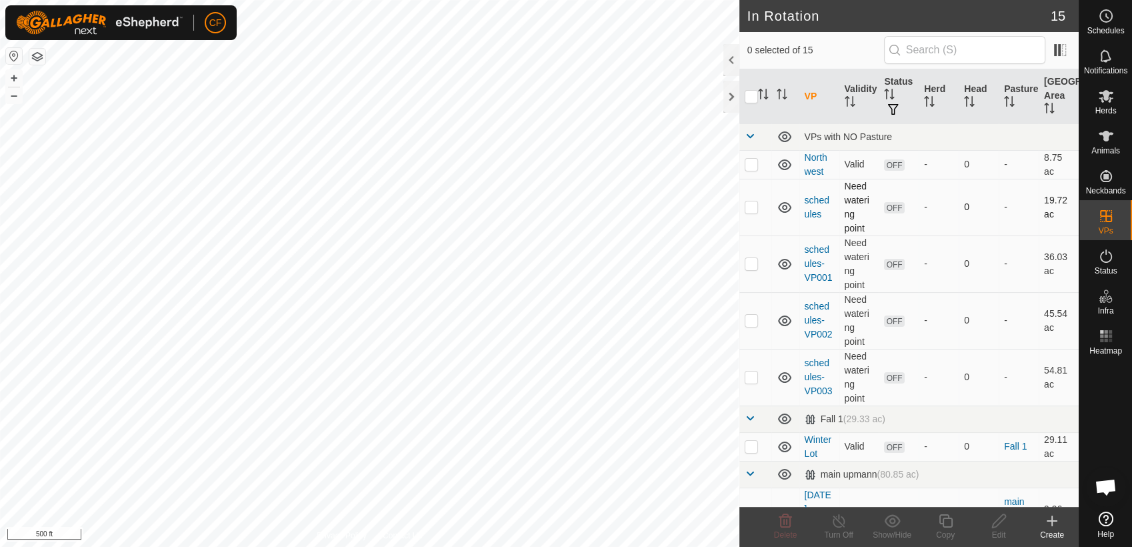
click at [783, 207] on icon at bounding box center [784, 207] width 13 height 11
click at [783, 207] on icon at bounding box center [785, 207] width 16 height 16
click at [784, 203] on icon at bounding box center [785, 207] width 16 height 16
drag, startPoint x: 784, startPoint y: 203, endPoint x: 912, endPoint y: 227, distance: 130.2
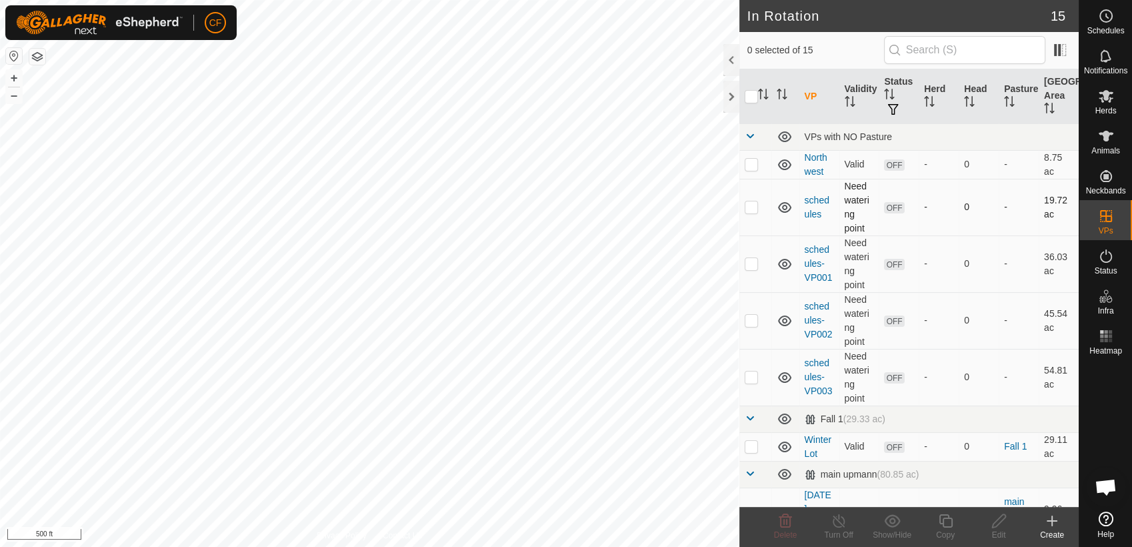
click at [912, 227] on td "OFF" at bounding box center [899, 207] width 40 height 57
click at [816, 200] on link "schedules" at bounding box center [817, 207] width 25 height 25
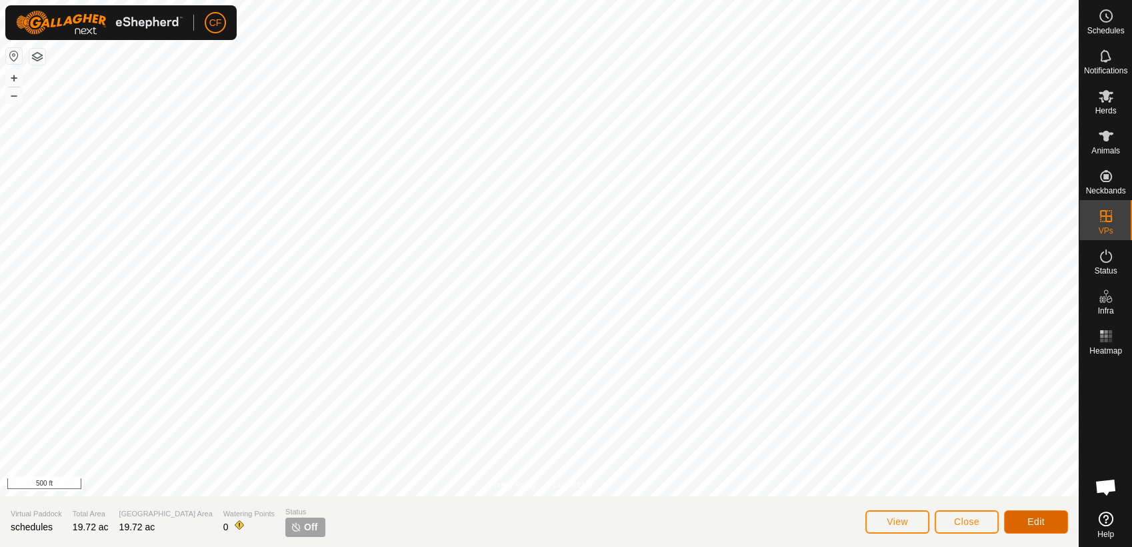
click at [1013, 524] on button "Edit" at bounding box center [1036, 521] width 64 height 23
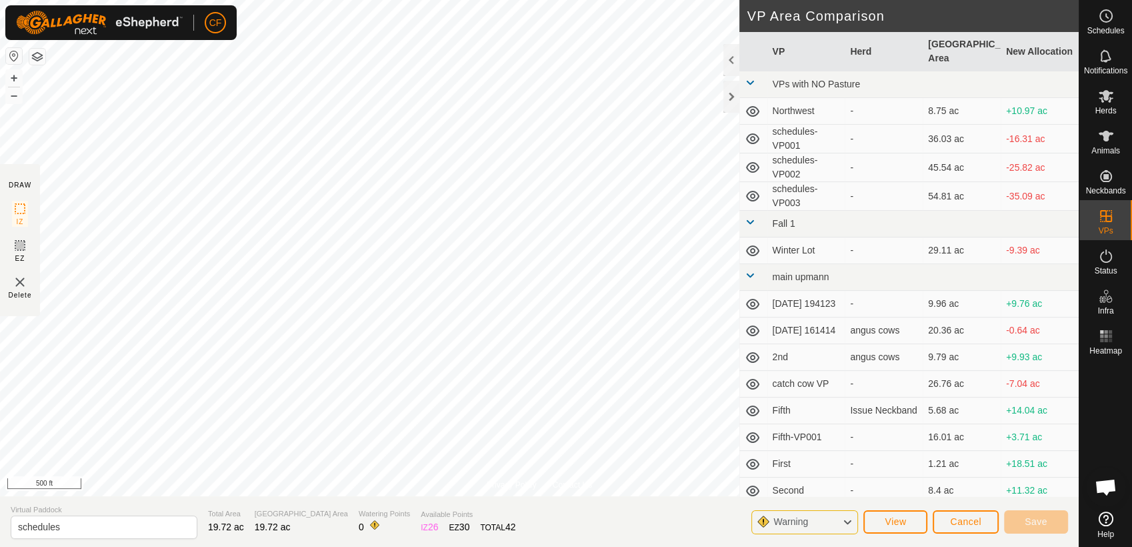
click at [17, 283] on img at bounding box center [20, 282] width 16 height 16
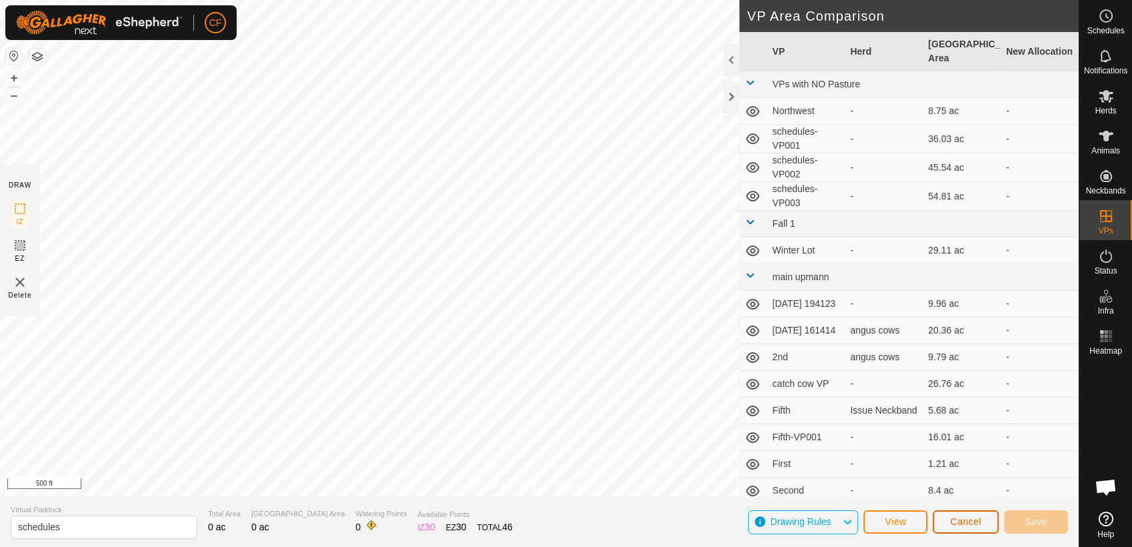
click at [975, 522] on span "Cancel" at bounding box center [965, 521] width 31 height 11
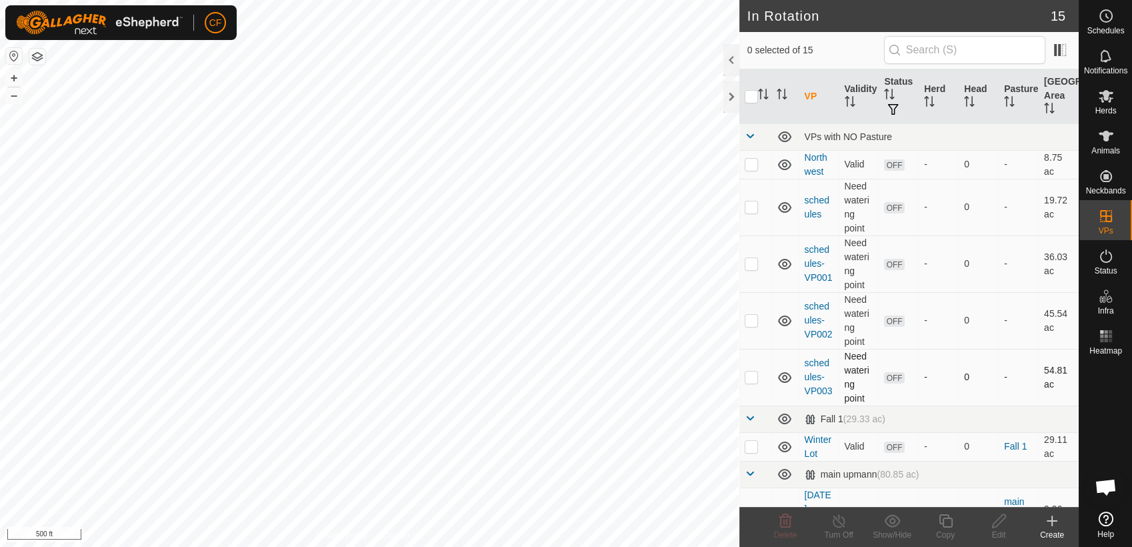
click at [750, 377] on p-checkbox at bounding box center [751, 376] width 13 height 11
click at [784, 526] on icon at bounding box center [786, 521] width 16 height 16
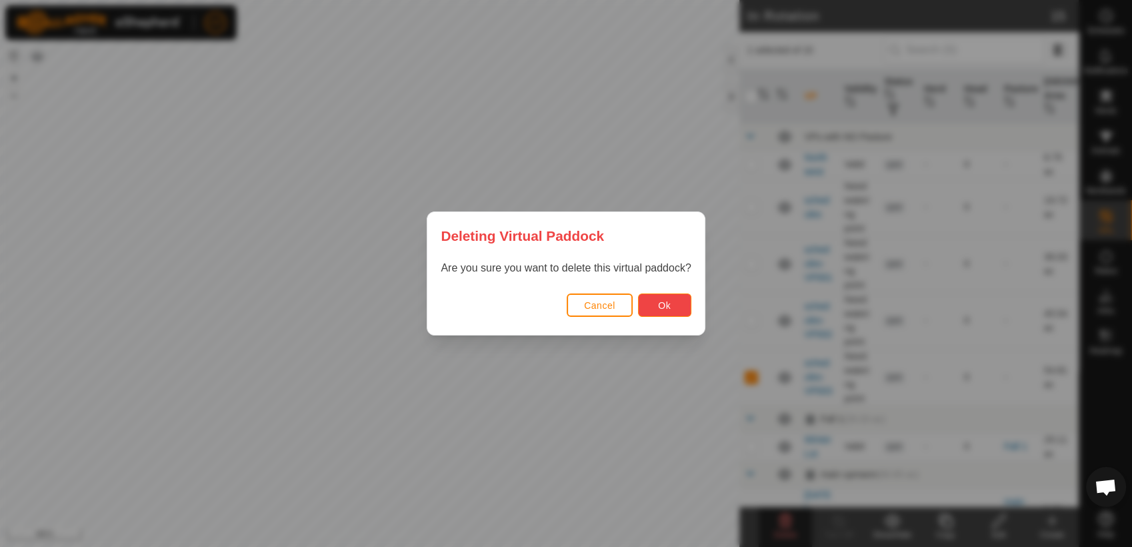
click at [672, 304] on button "Ok" at bounding box center [664, 304] width 53 height 23
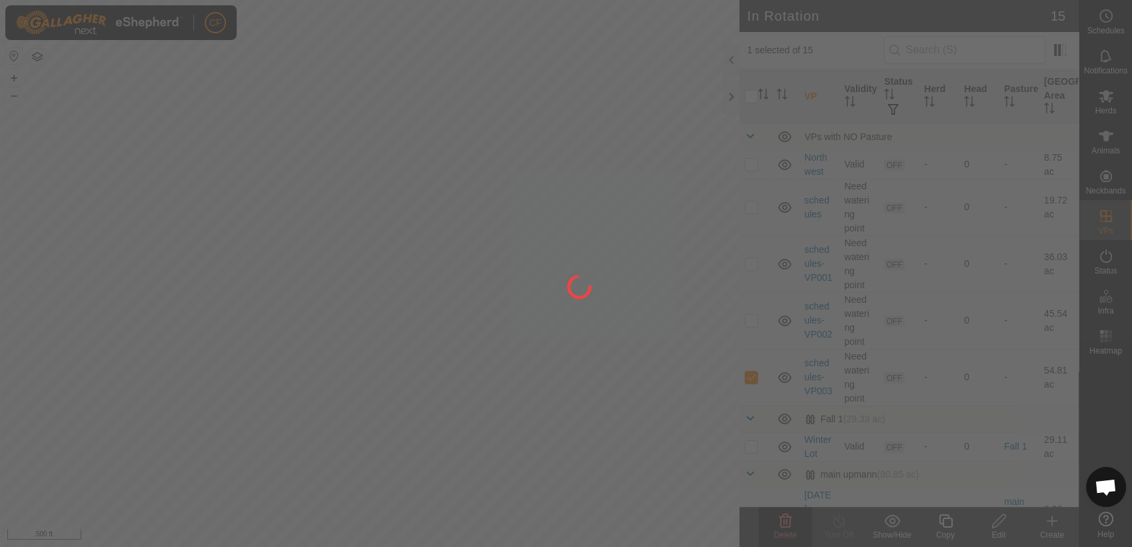
checkbox input "false"
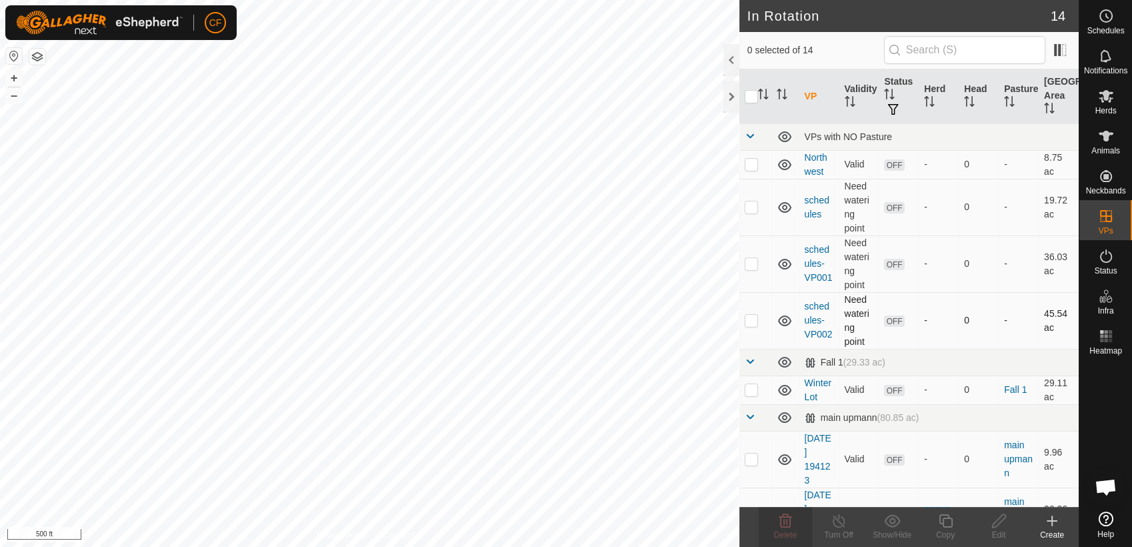
click at [752, 317] on p-checkbox at bounding box center [751, 320] width 13 height 11
checkbox input "true"
click at [747, 259] on p-checkbox at bounding box center [751, 263] width 13 height 11
checkbox input "true"
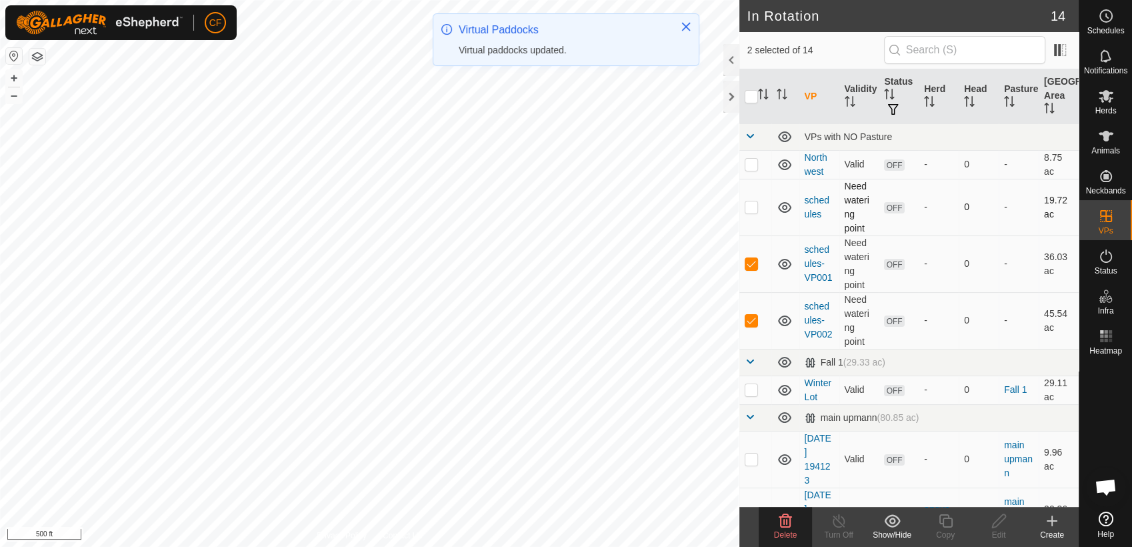
click at [749, 204] on p-checkbox at bounding box center [751, 206] width 13 height 11
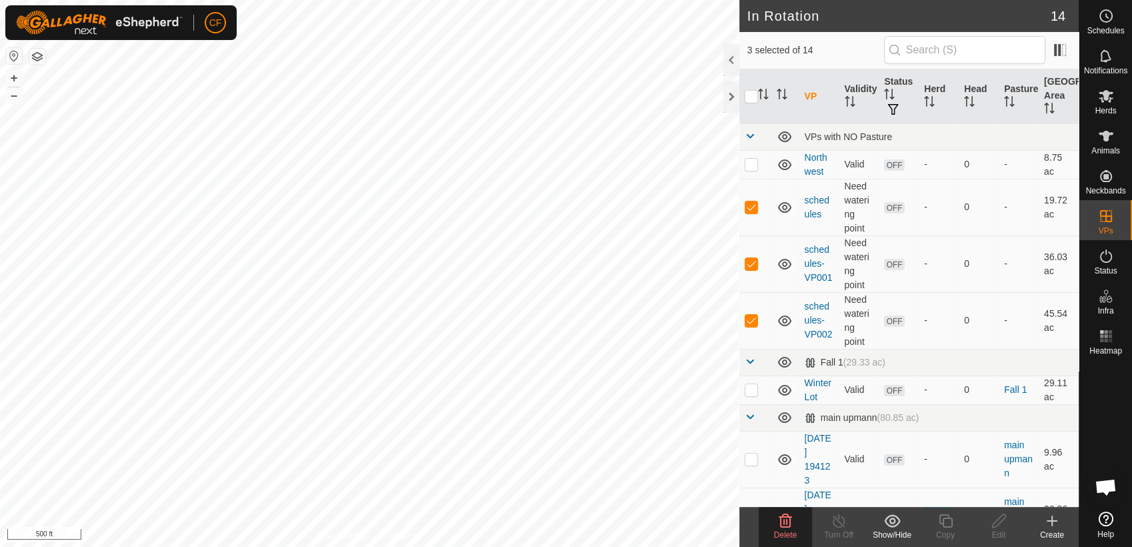
click at [781, 524] on icon at bounding box center [786, 520] width 13 height 13
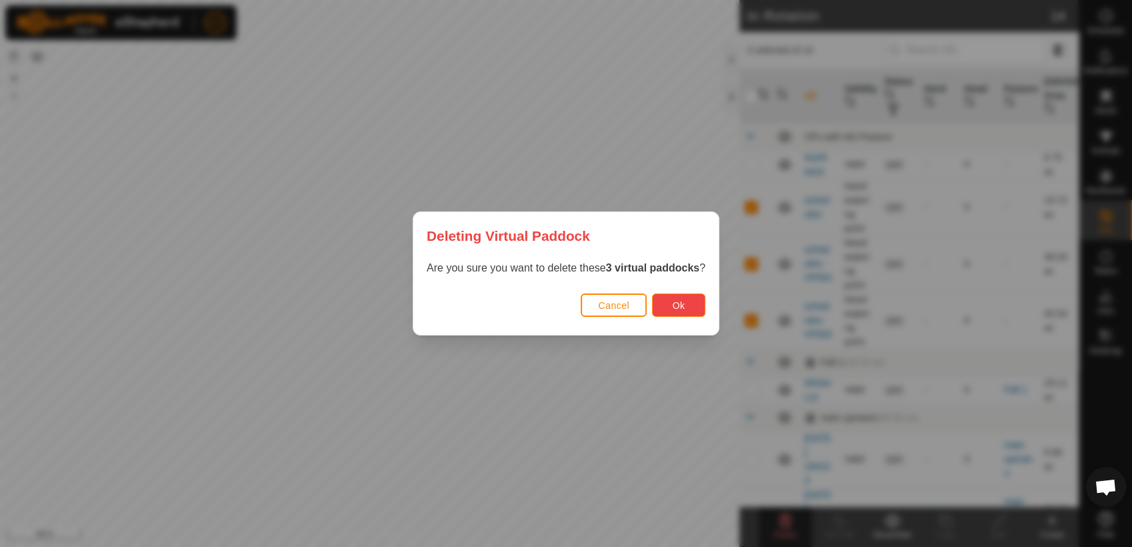
click at [676, 308] on span "Ok" at bounding box center [679, 305] width 13 height 11
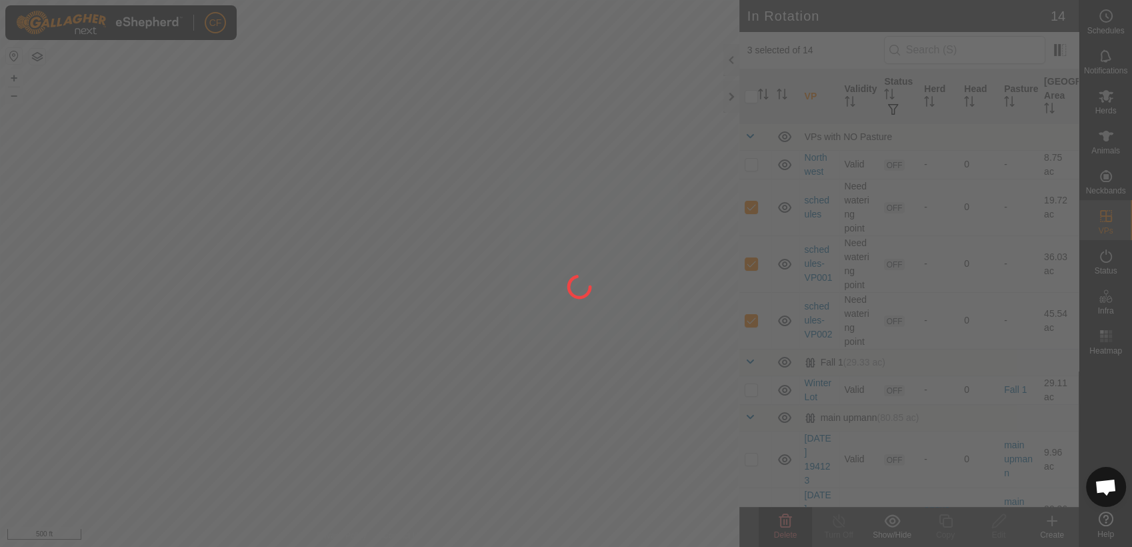
checkbox input "false"
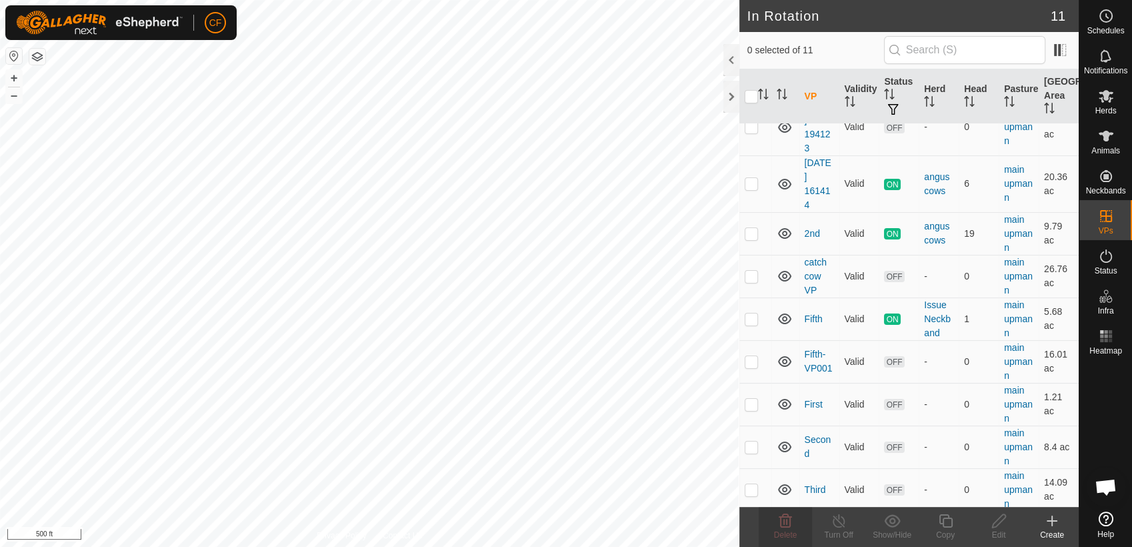
scroll to position [165, 0]
checkbox input "true"
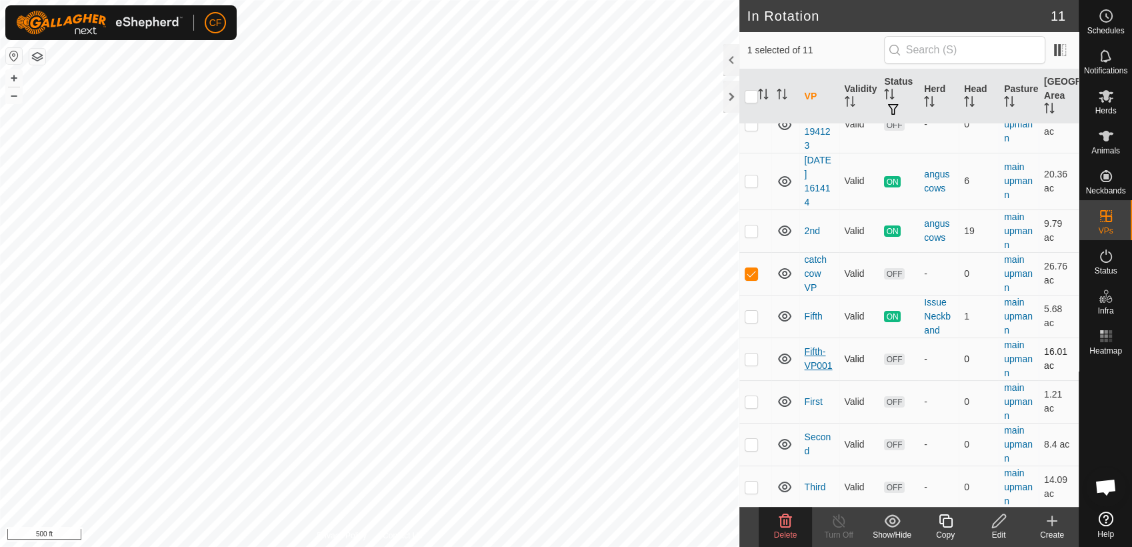
click at [819, 348] on link "Fifth-VP001" at bounding box center [819, 358] width 28 height 25
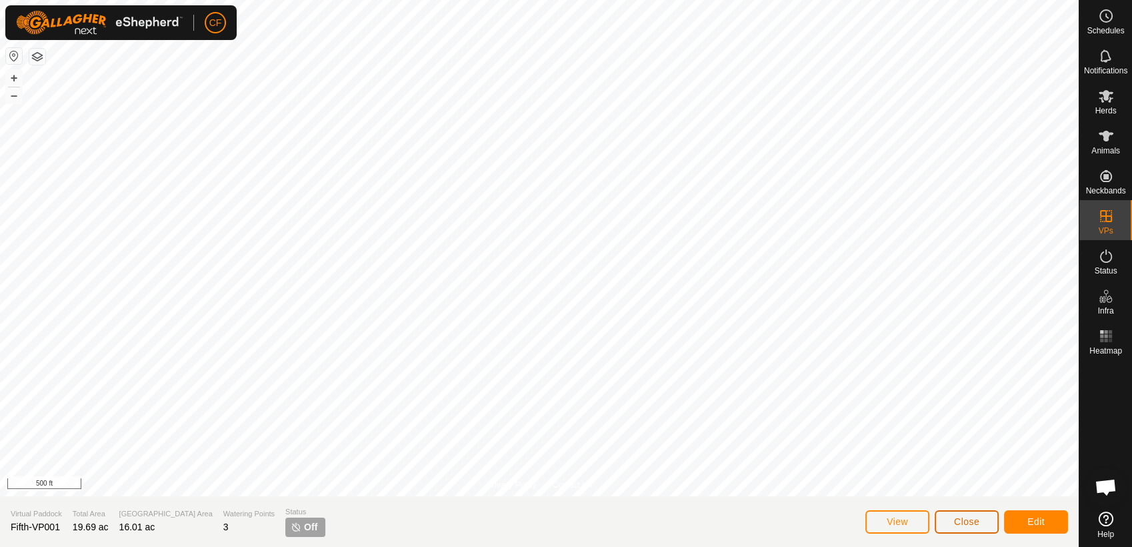
click at [965, 514] on button "Close" at bounding box center [967, 521] width 64 height 23
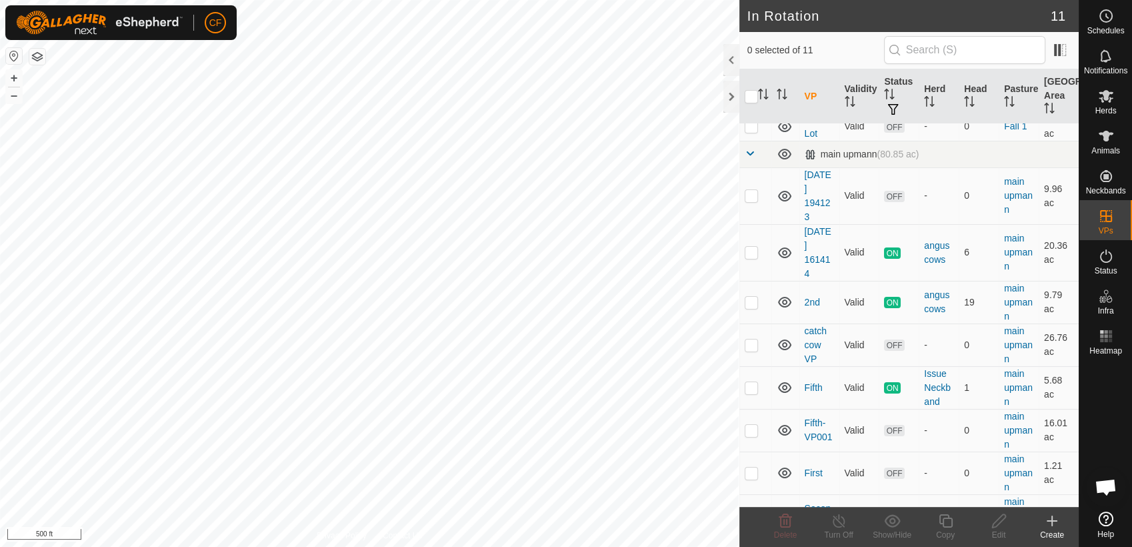
scroll to position [118, 0]
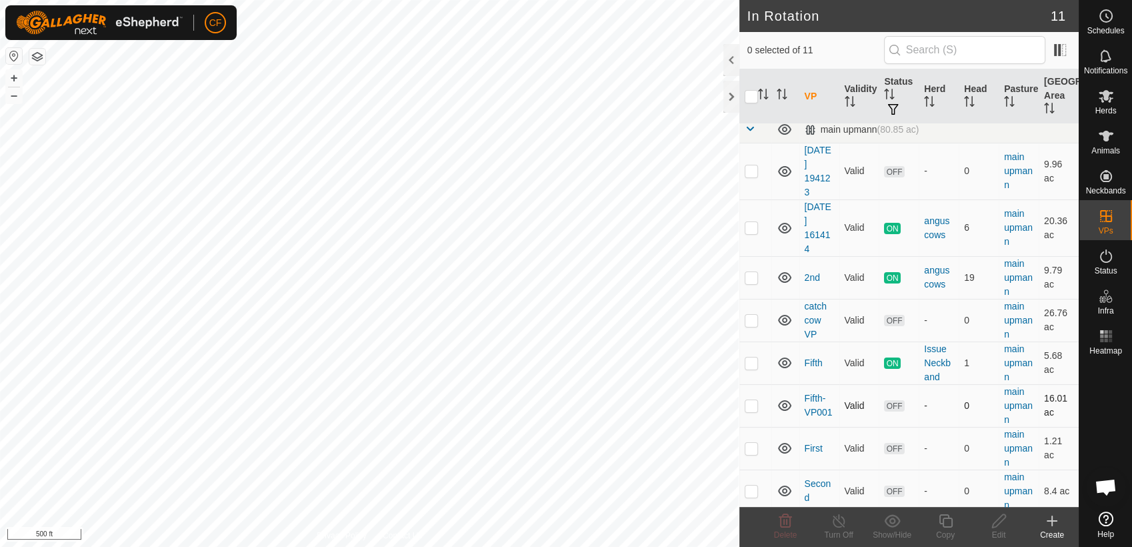
click at [755, 405] on p-checkbox at bounding box center [751, 405] width 13 height 11
click at [780, 528] on icon at bounding box center [786, 521] width 16 height 16
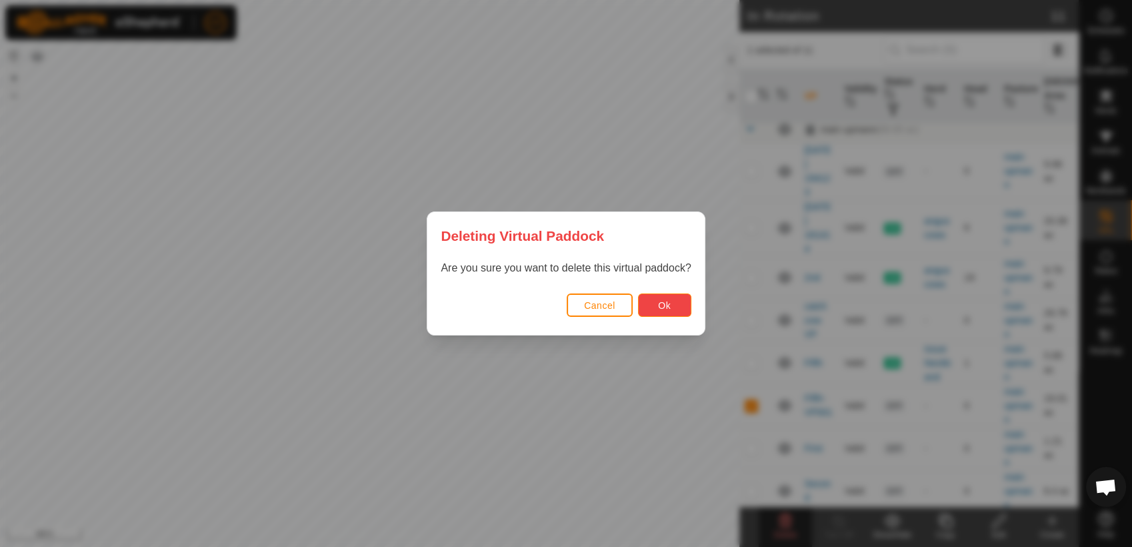
click at [674, 307] on button "Ok" at bounding box center [664, 304] width 53 height 23
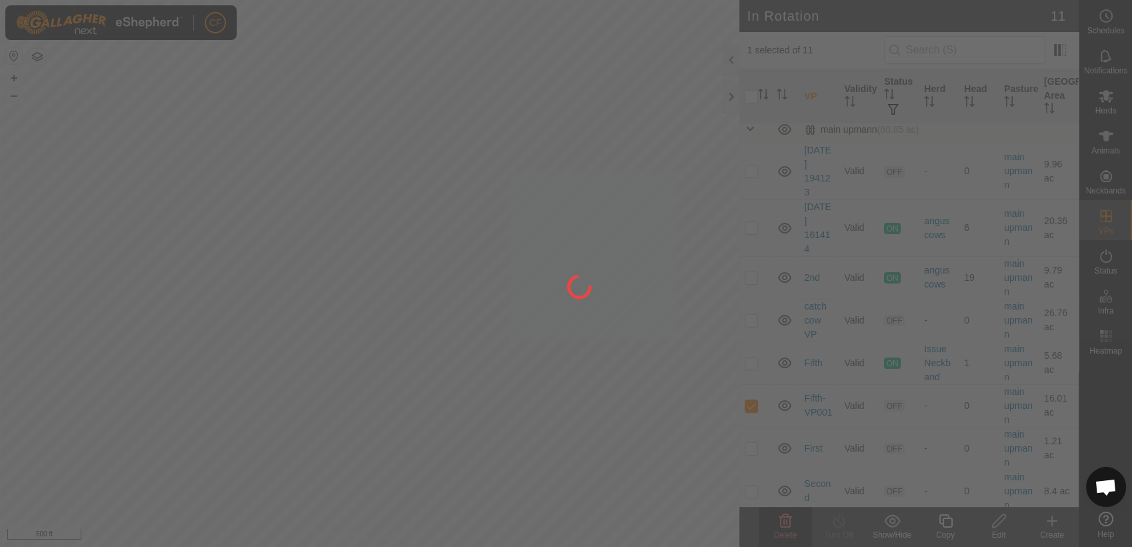
checkbox input "false"
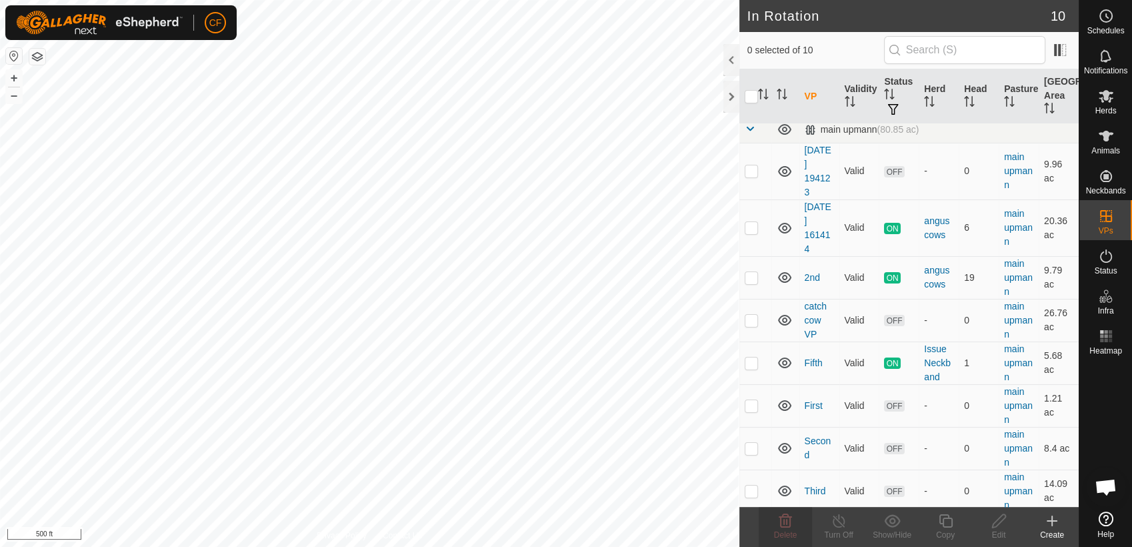
scroll to position [122, 0]
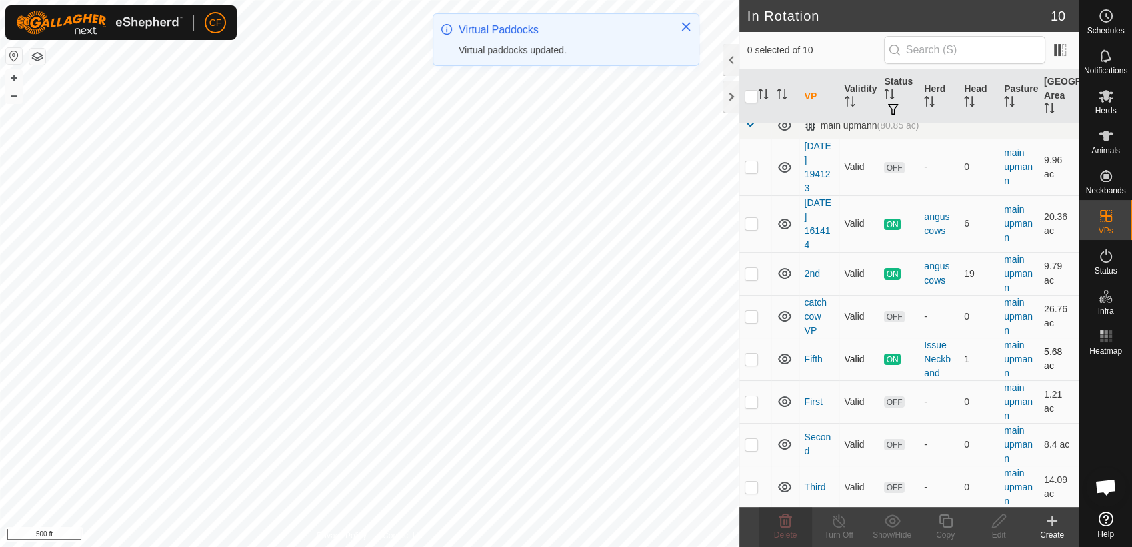
click at [752, 357] on p-checkbox at bounding box center [751, 358] width 13 height 11
checkbox input "true"
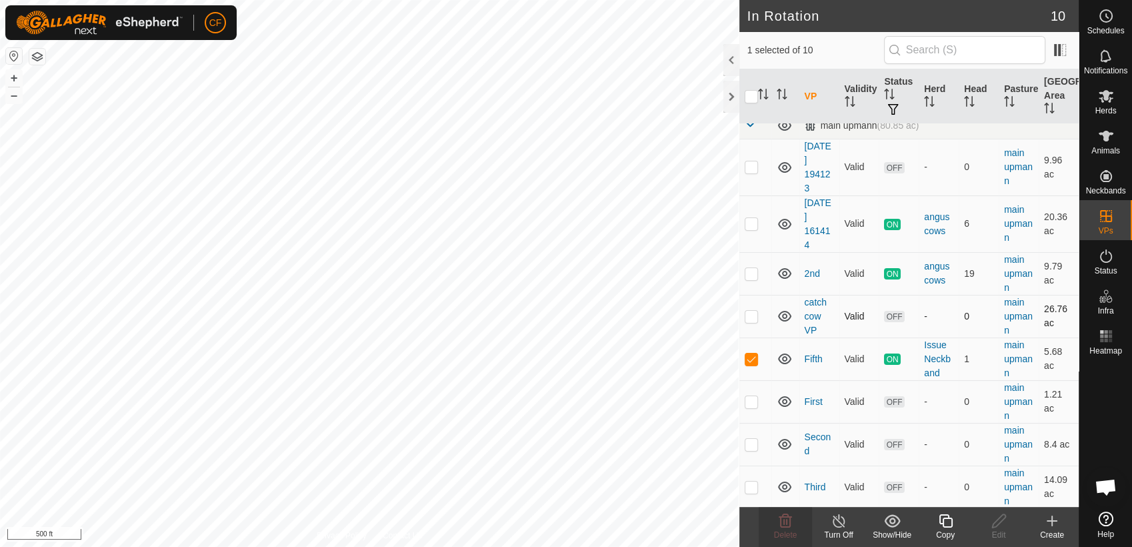
click at [752, 317] on p-checkbox at bounding box center [751, 316] width 13 height 11
checkbox input "true"
click at [746, 356] on p-checkbox at bounding box center [751, 358] width 13 height 11
checkbox input "false"
click at [751, 445] on p-checkbox at bounding box center [751, 444] width 13 height 11
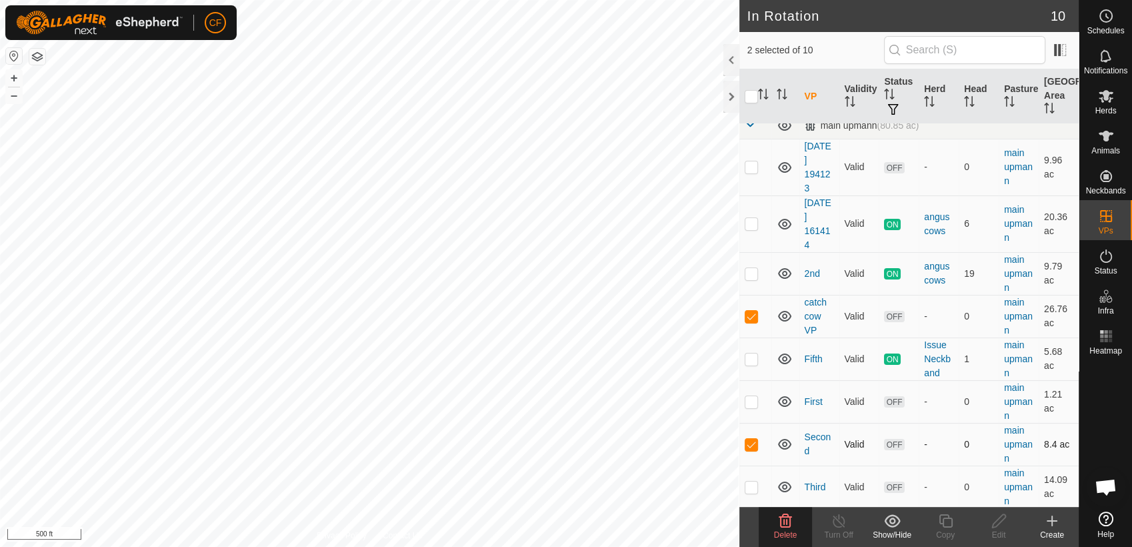
click at [751, 442] on p-checkbox at bounding box center [751, 444] width 13 height 11
checkbox input "true"
click at [784, 523] on icon at bounding box center [786, 520] width 13 height 13
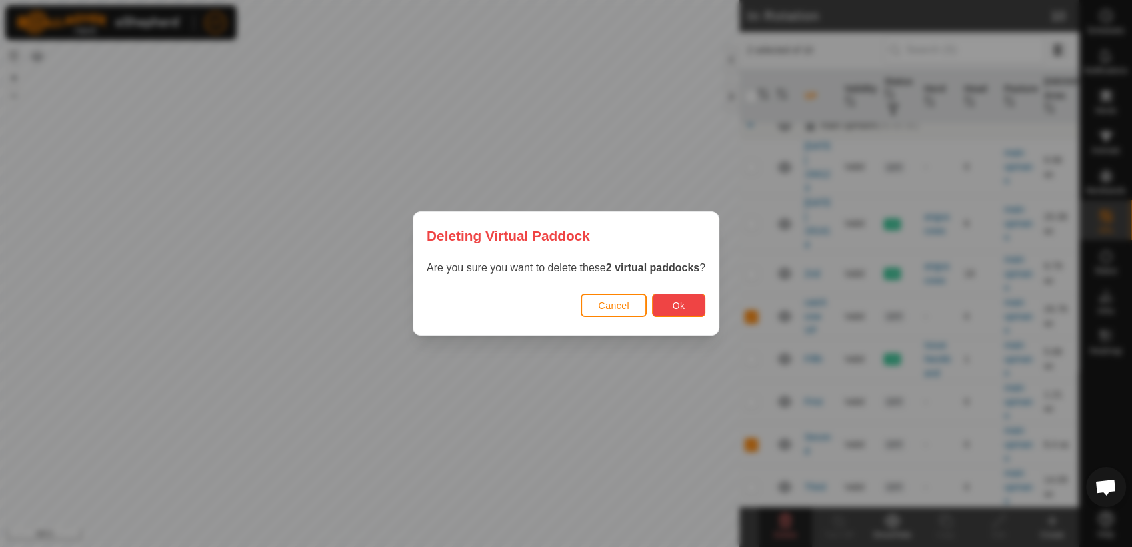
click at [674, 297] on button "Ok" at bounding box center [678, 304] width 53 height 23
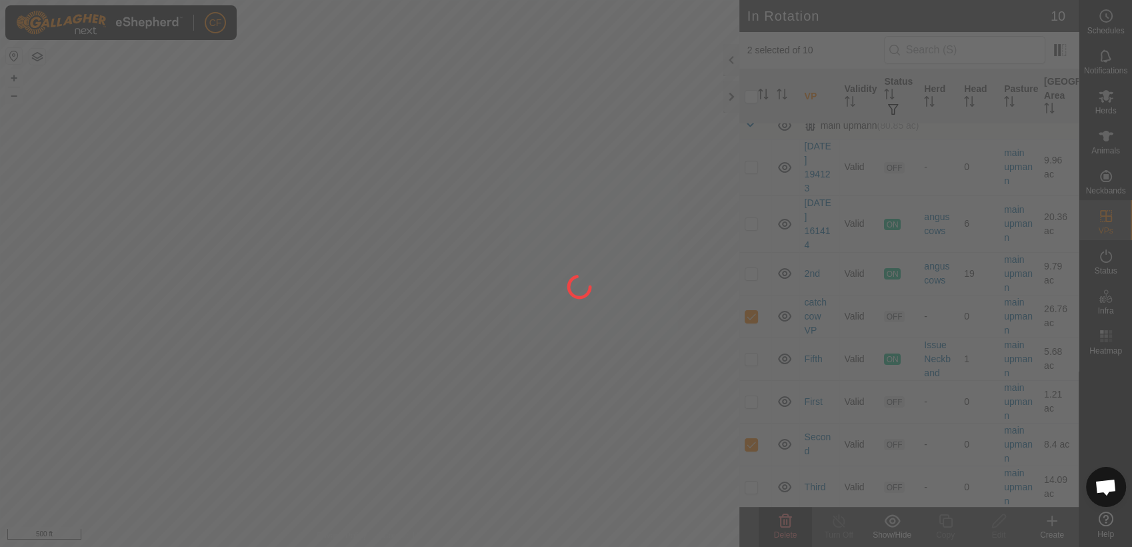
checkbox input "false"
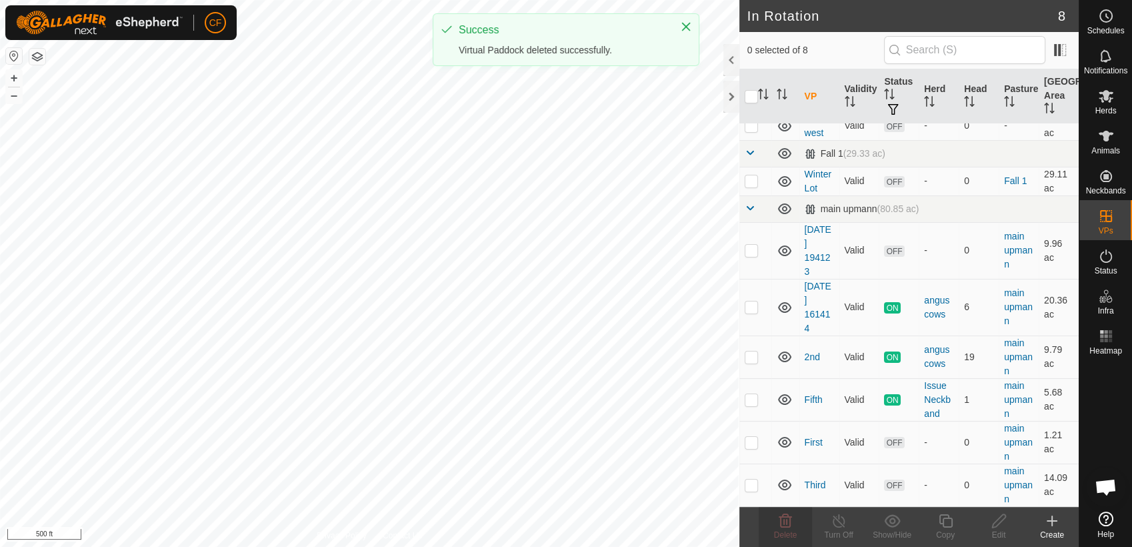
scroll to position [37, 0]
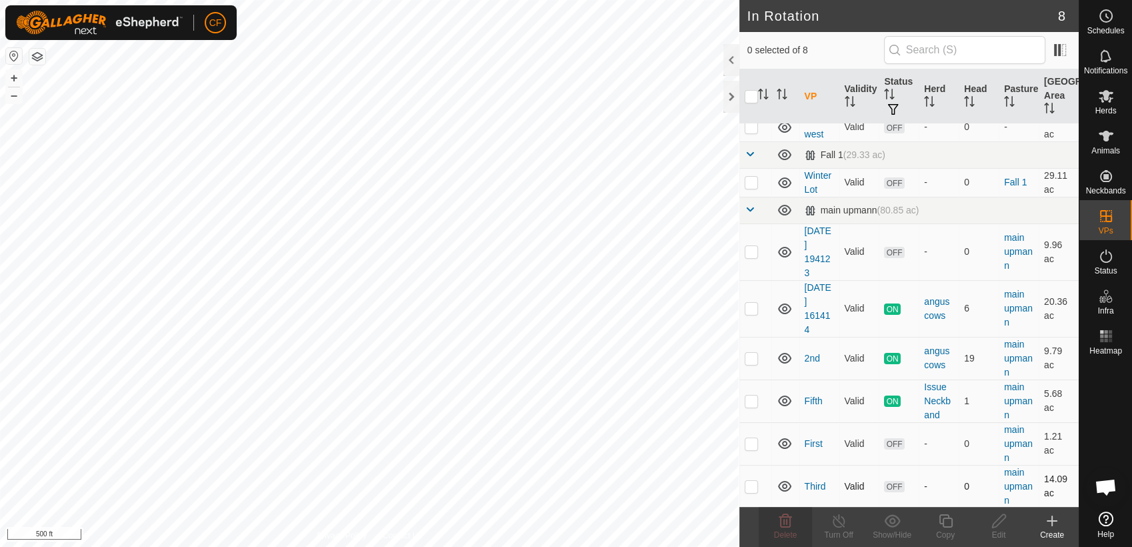
click at [750, 486] on p-checkbox at bounding box center [751, 486] width 13 height 11
click at [750, 481] on p-checkbox at bounding box center [751, 486] width 13 height 11
checkbox input "false"
click at [749, 438] on p-checkbox at bounding box center [751, 443] width 13 height 11
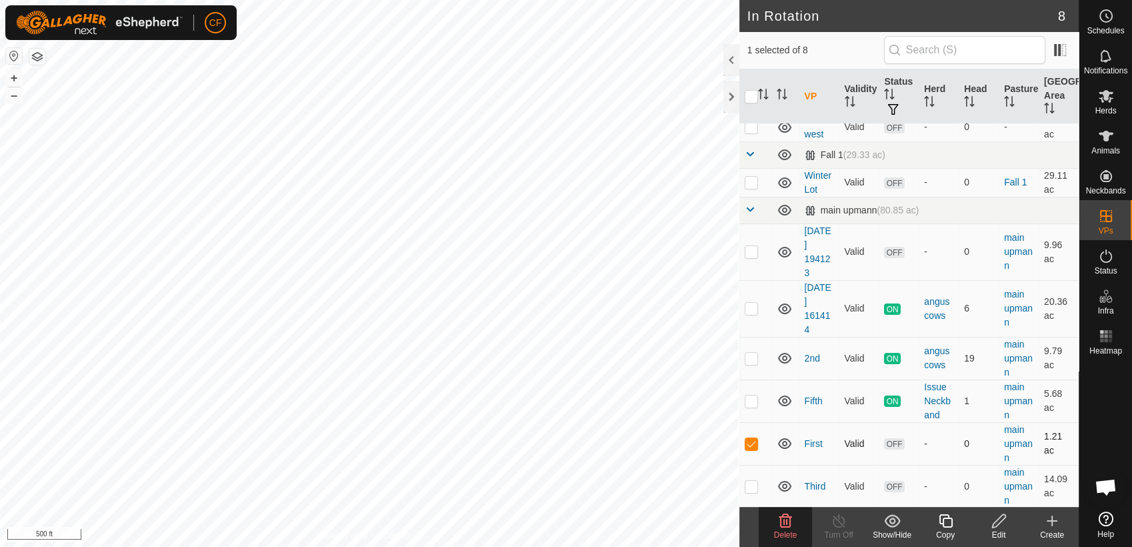
checkbox input "false"
click at [750, 400] on p-checkbox at bounding box center [751, 400] width 13 height 11
checkbox input "false"
click at [749, 303] on p-checkbox at bounding box center [751, 308] width 13 height 11
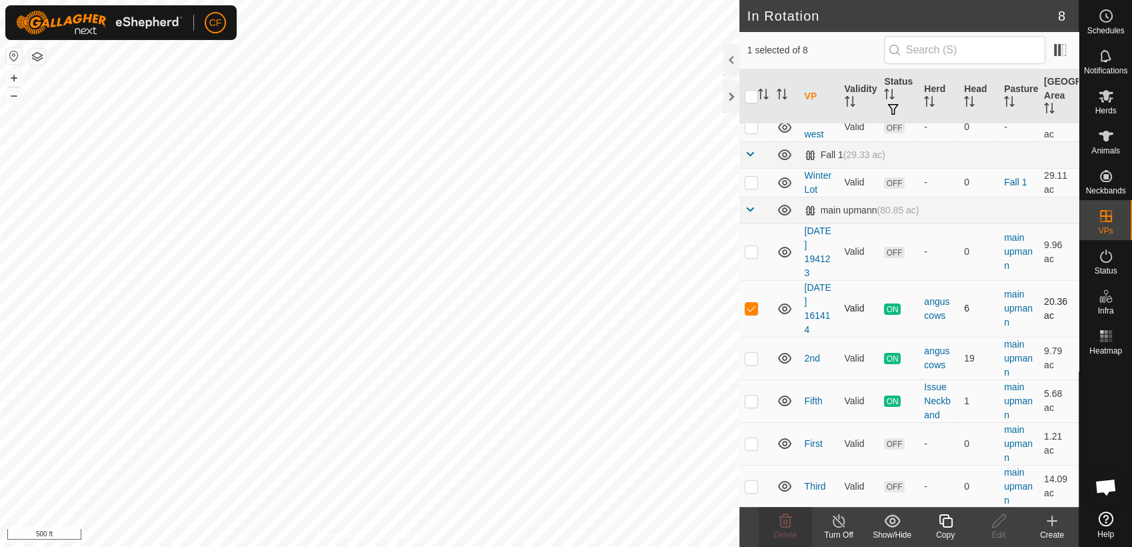
click at [749, 303] on p-checkbox at bounding box center [751, 308] width 13 height 11
checkbox input "false"
click at [748, 249] on p-checkbox at bounding box center [751, 251] width 13 height 11
checkbox input "false"
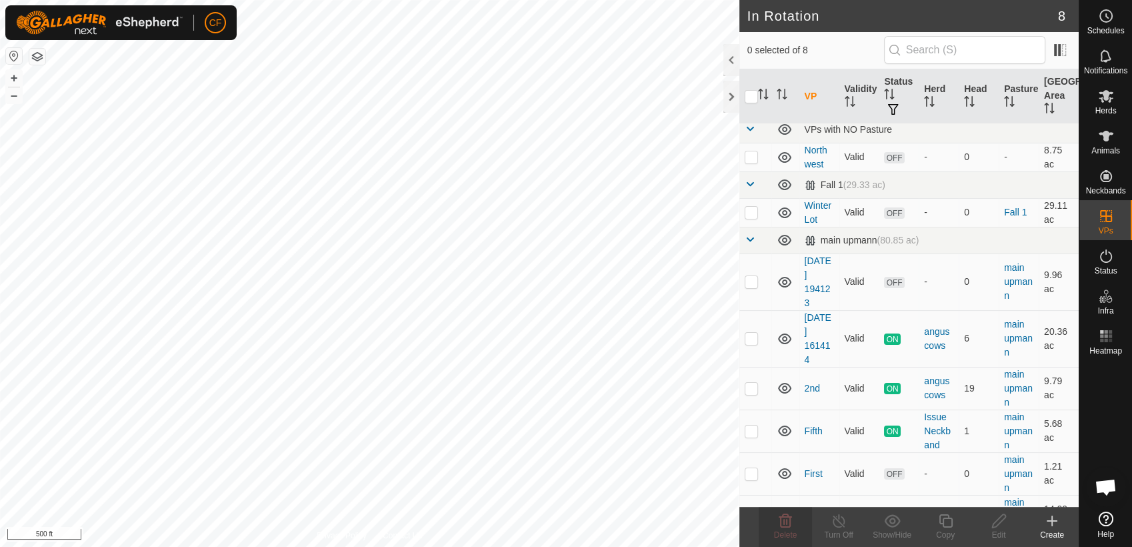
scroll to position [0, 0]
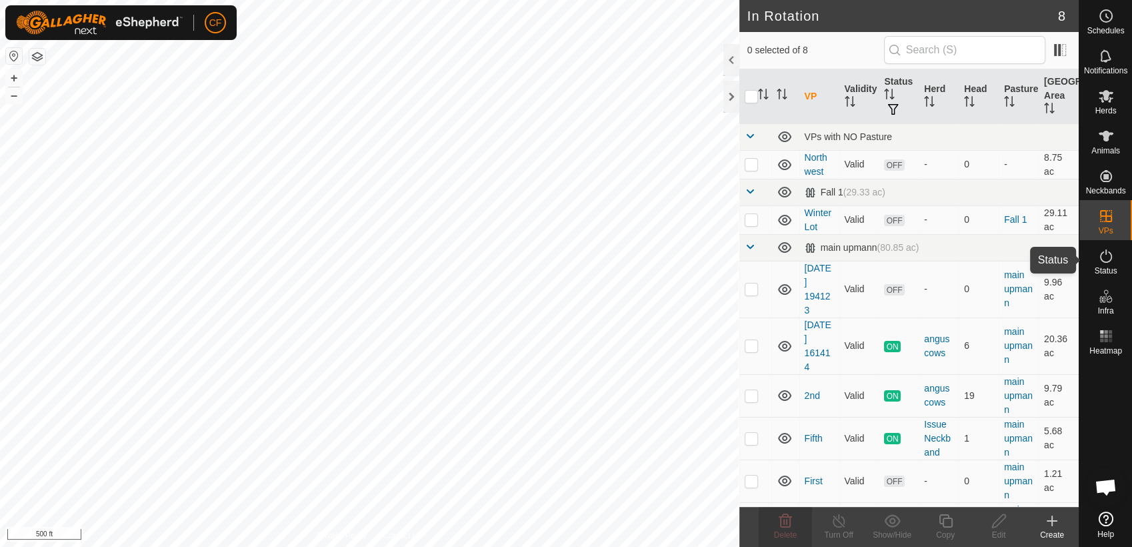
click at [1104, 259] on icon at bounding box center [1106, 256] width 16 height 16
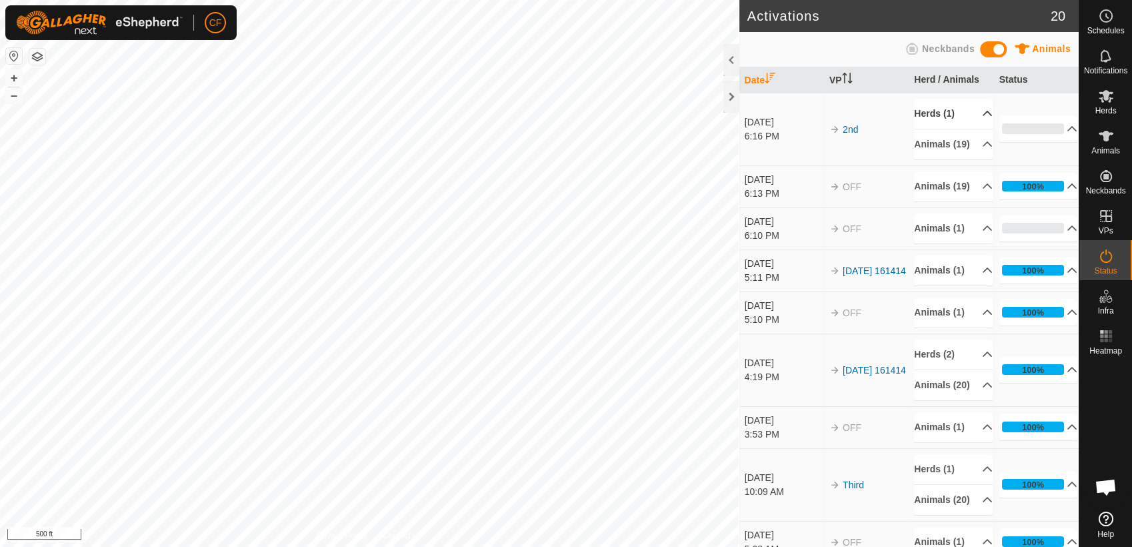
click at [968, 114] on p-accordion-header "Herds (1)" at bounding box center [953, 114] width 79 height 30
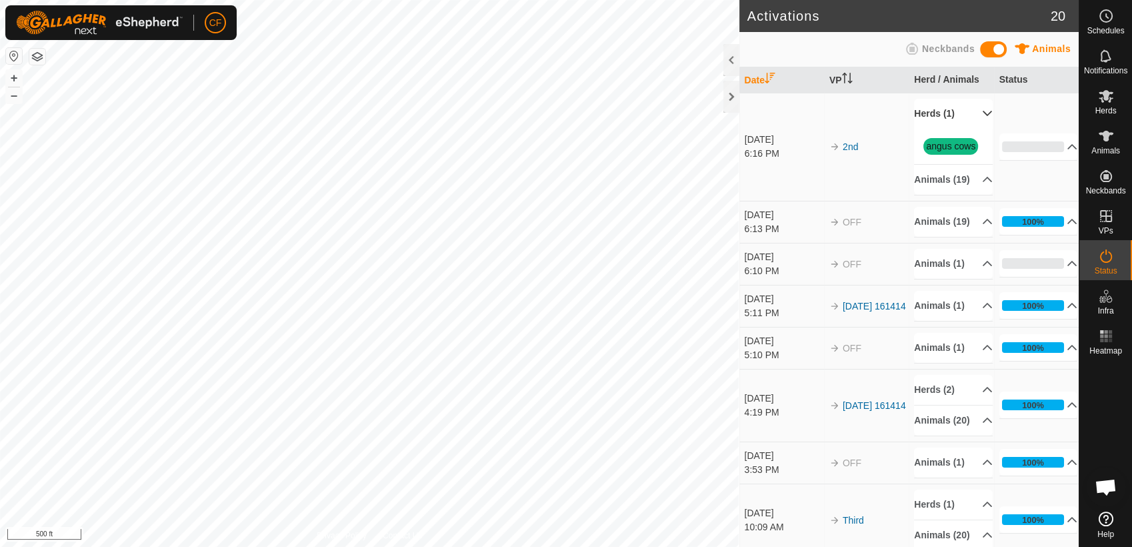
click at [968, 111] on p-accordion-header "Herds (1)" at bounding box center [953, 114] width 79 height 30
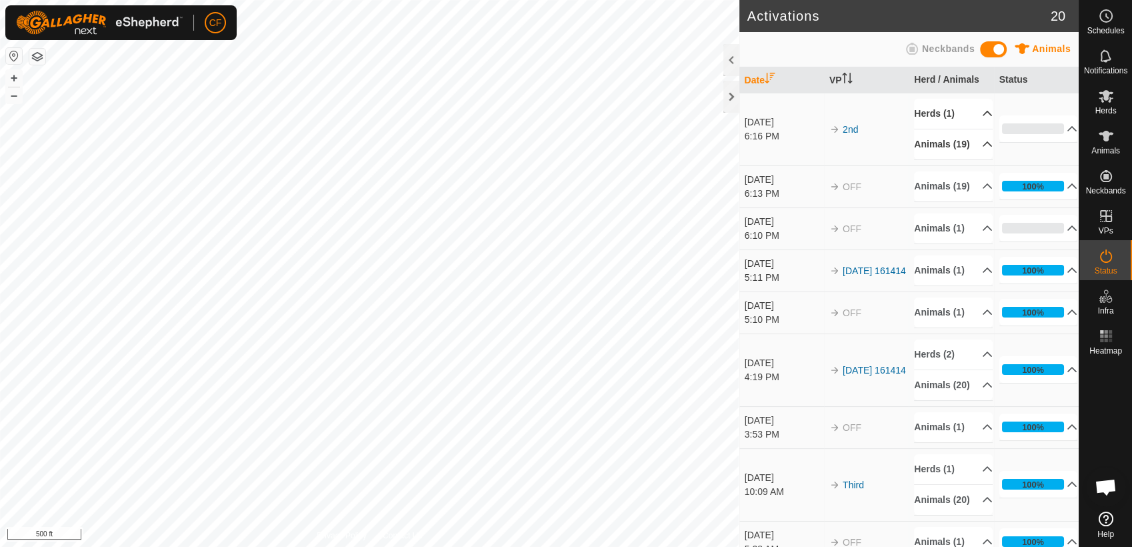
click at [970, 152] on p-accordion-header "Animals (19)" at bounding box center [953, 144] width 79 height 30
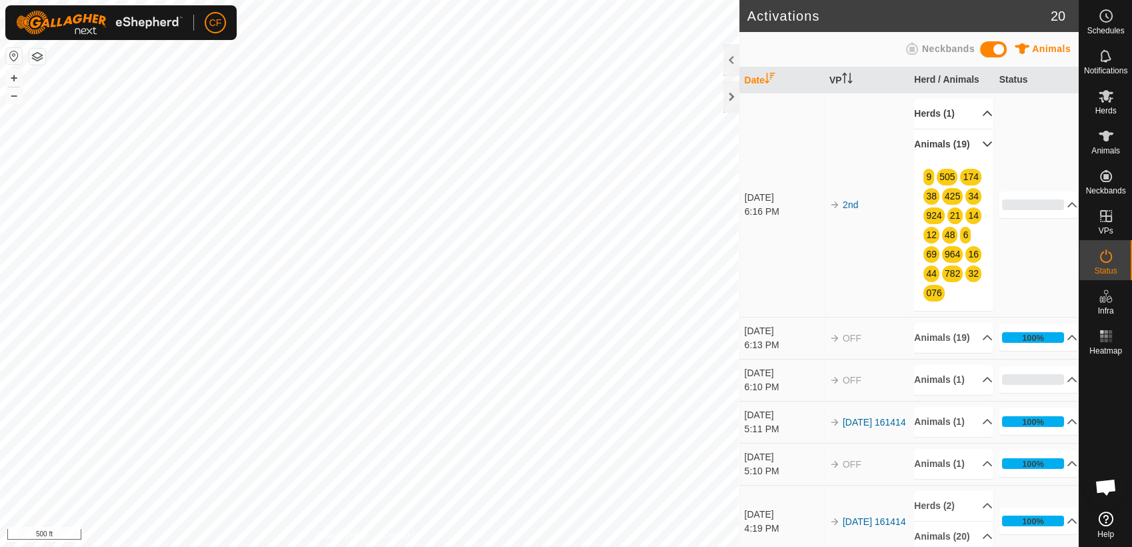
click at [970, 153] on p-accordion-header "Animals (19)" at bounding box center [953, 144] width 79 height 30
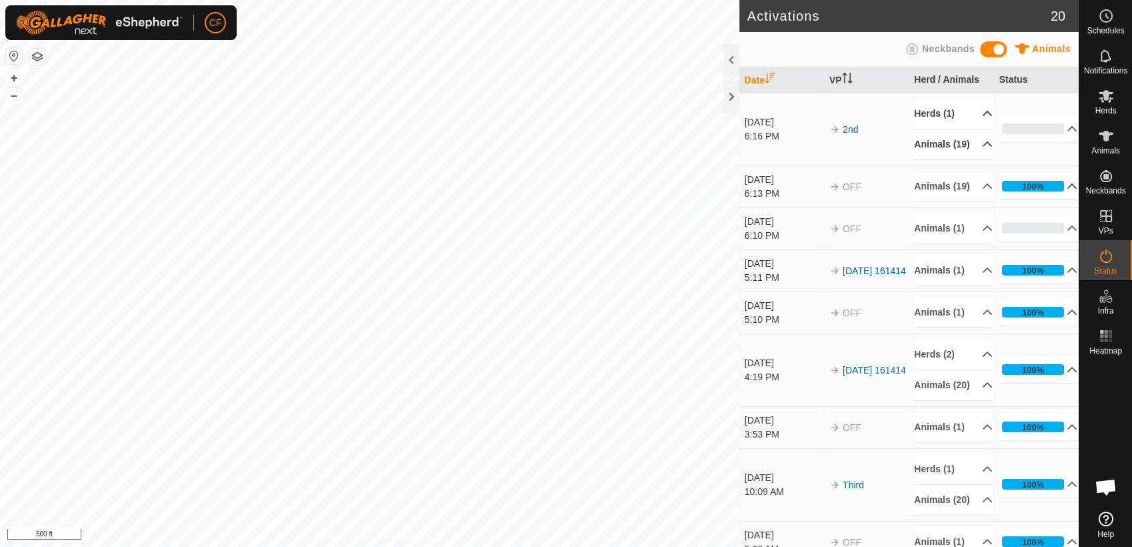
click at [1058, 199] on p-accordion-header "100%" at bounding box center [1039, 186] width 79 height 27
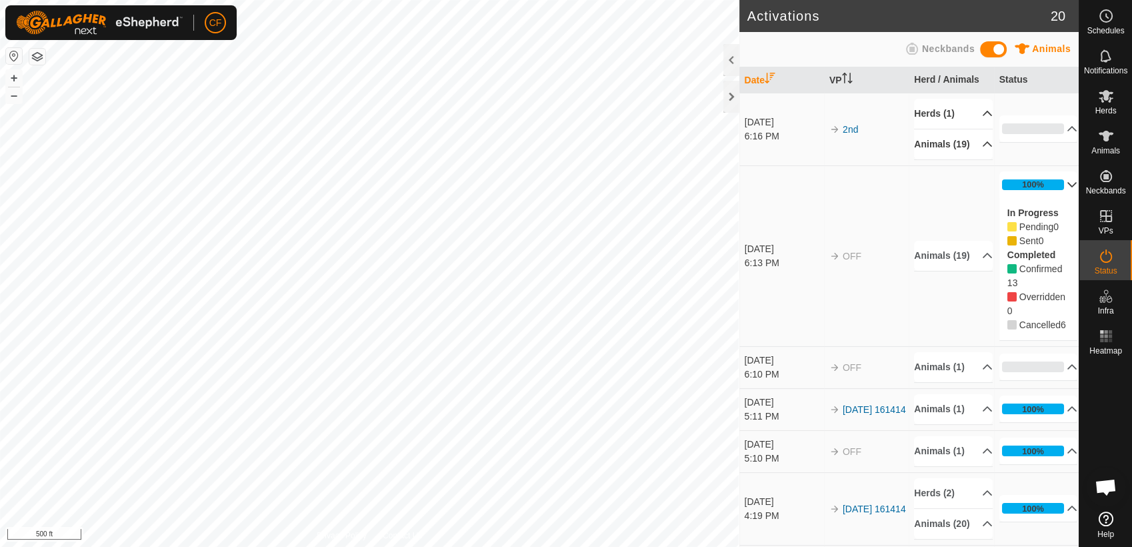
click at [1058, 198] on p-accordion-header "100%" at bounding box center [1039, 184] width 79 height 27
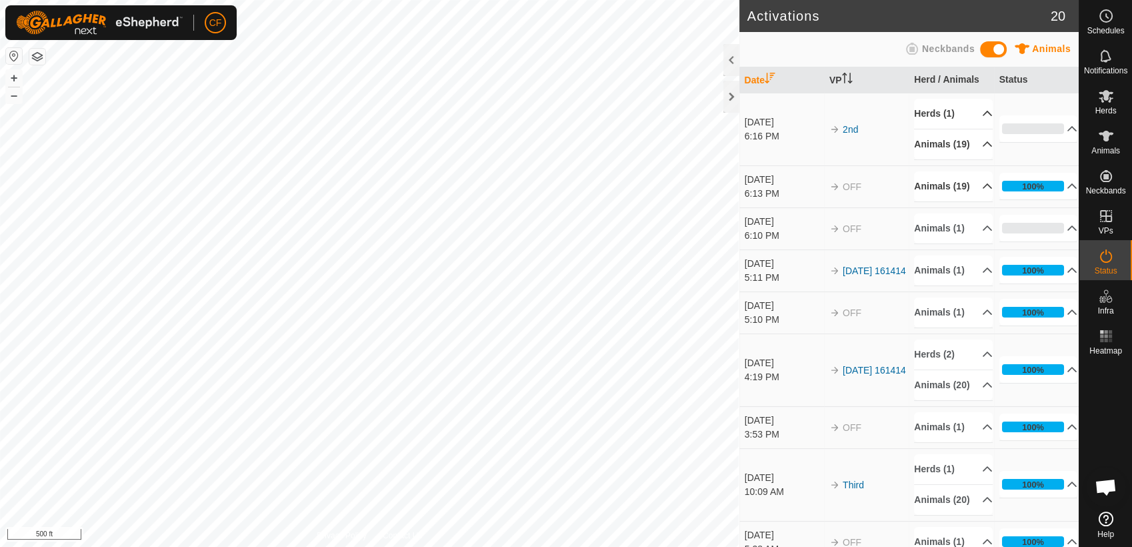
click at [970, 201] on p-accordion-header "Animals (19)" at bounding box center [953, 186] width 79 height 30
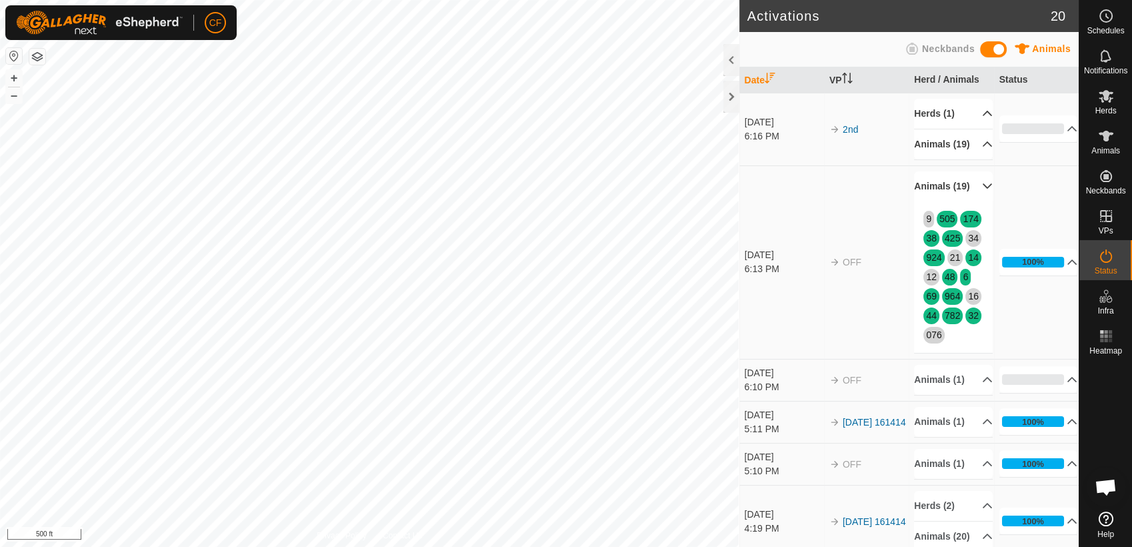
click at [971, 201] on p-accordion-header "Animals (19)" at bounding box center [953, 186] width 79 height 30
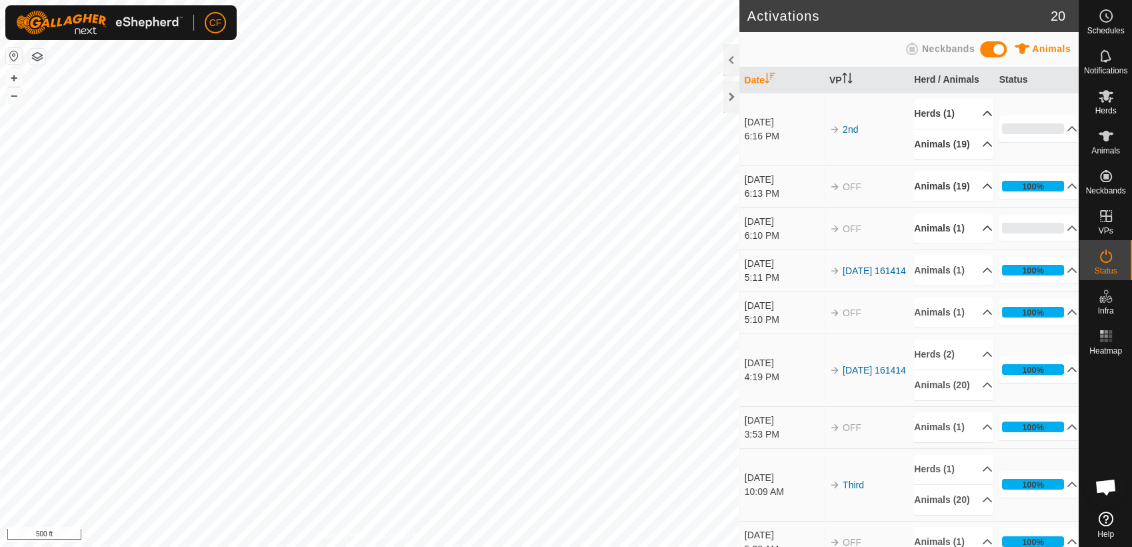
click at [972, 243] on p-accordion-header "Animals (1)" at bounding box center [953, 228] width 79 height 30
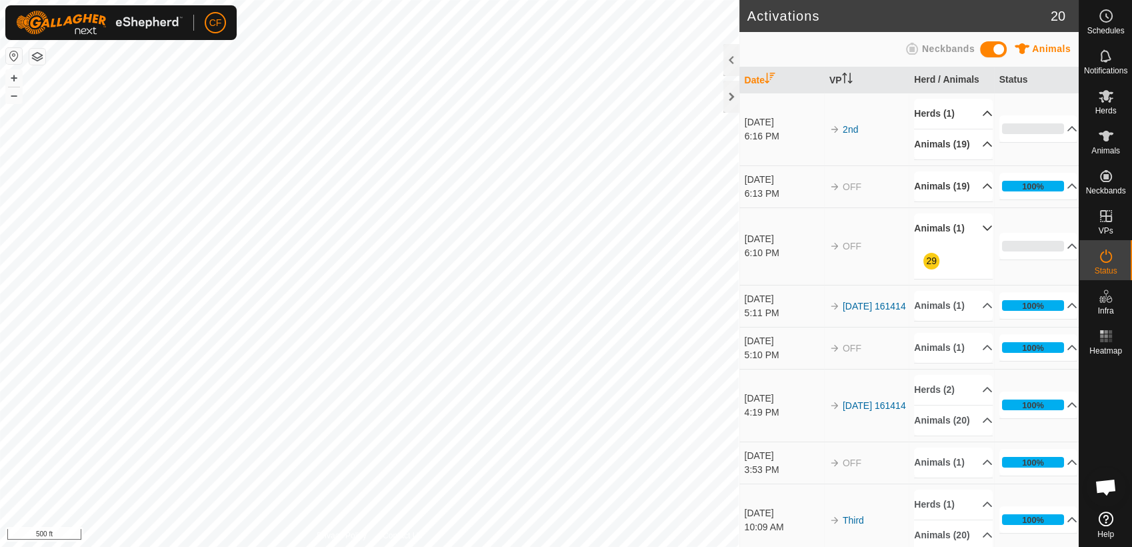
click at [972, 243] on p-accordion-header "Animals (1)" at bounding box center [953, 228] width 79 height 30
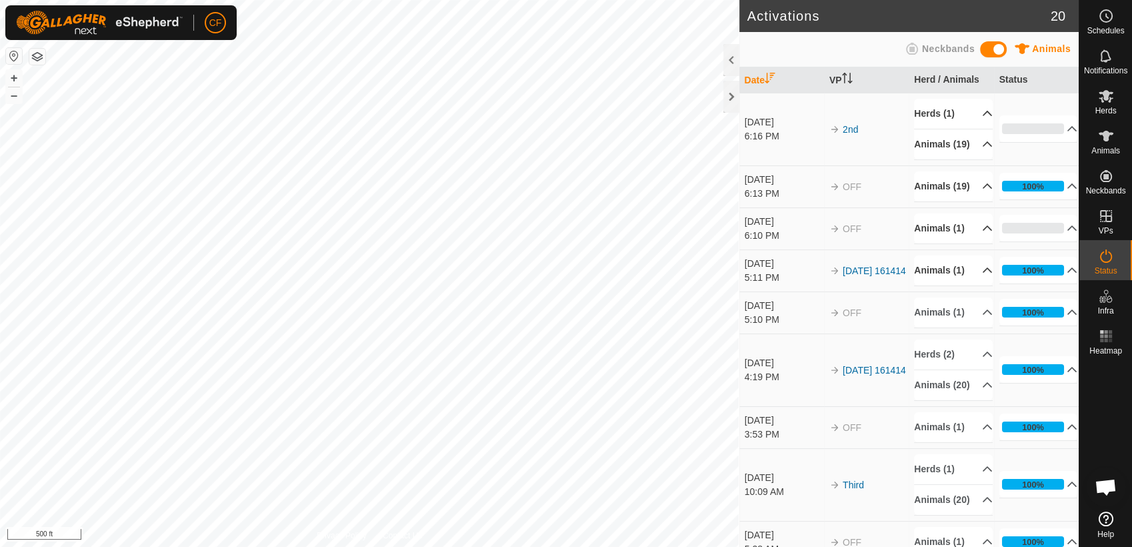
click at [972, 285] on p-accordion-header "Animals (1)" at bounding box center [953, 270] width 79 height 30
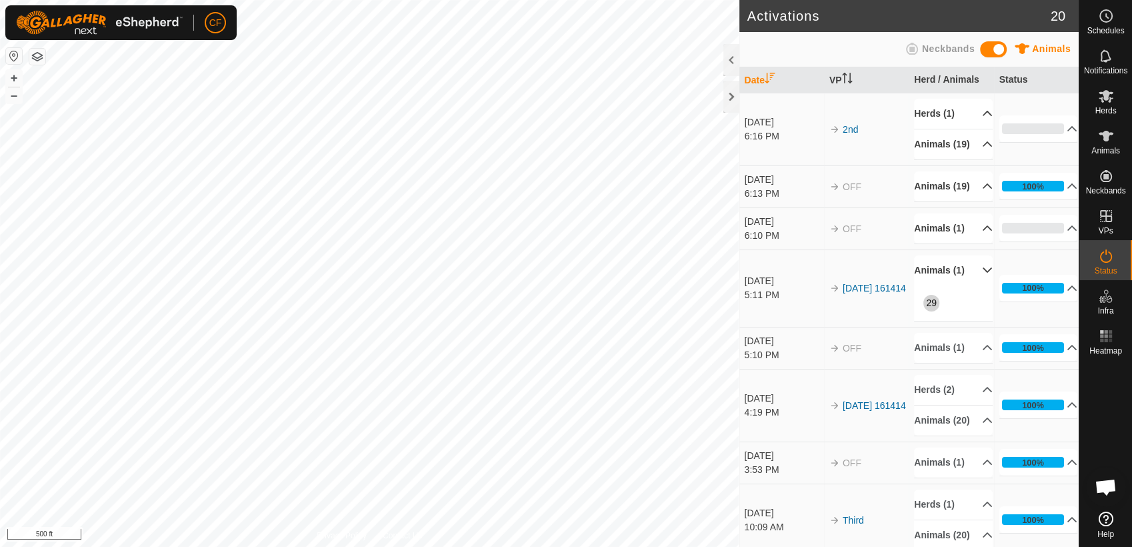
click at [972, 285] on p-accordion-header "Animals (1)" at bounding box center [953, 270] width 79 height 30
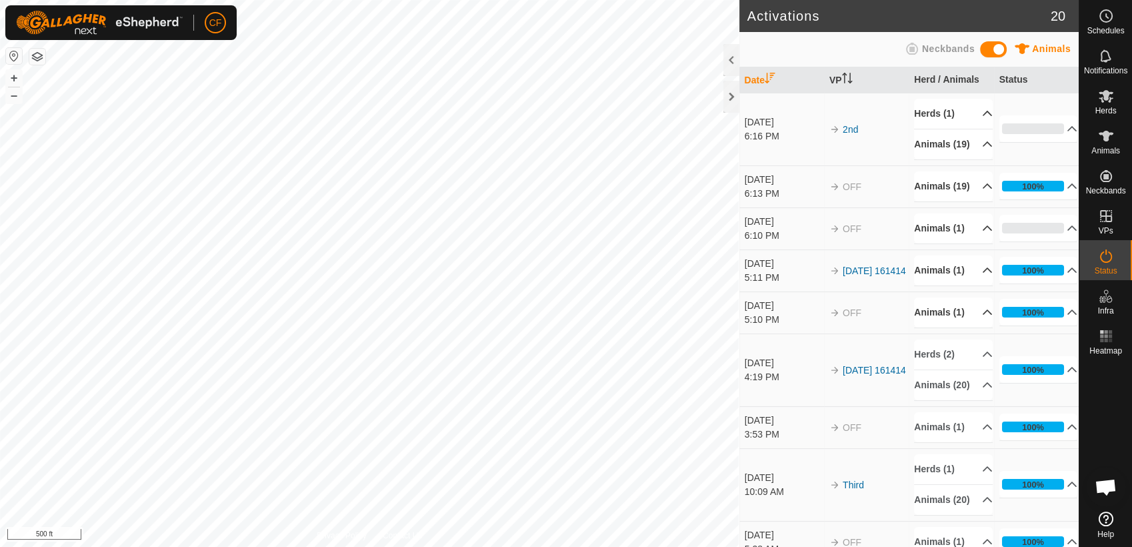
click at [971, 327] on p-accordion-header "Animals (1)" at bounding box center [953, 312] width 79 height 30
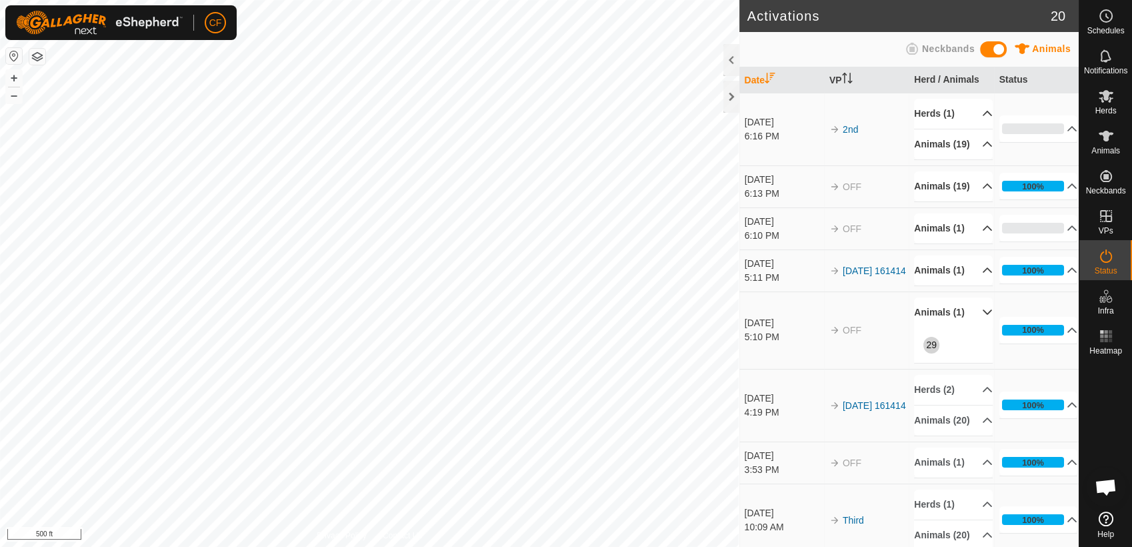
click at [971, 327] on p-accordion-header "Animals (1)" at bounding box center [953, 312] width 79 height 30
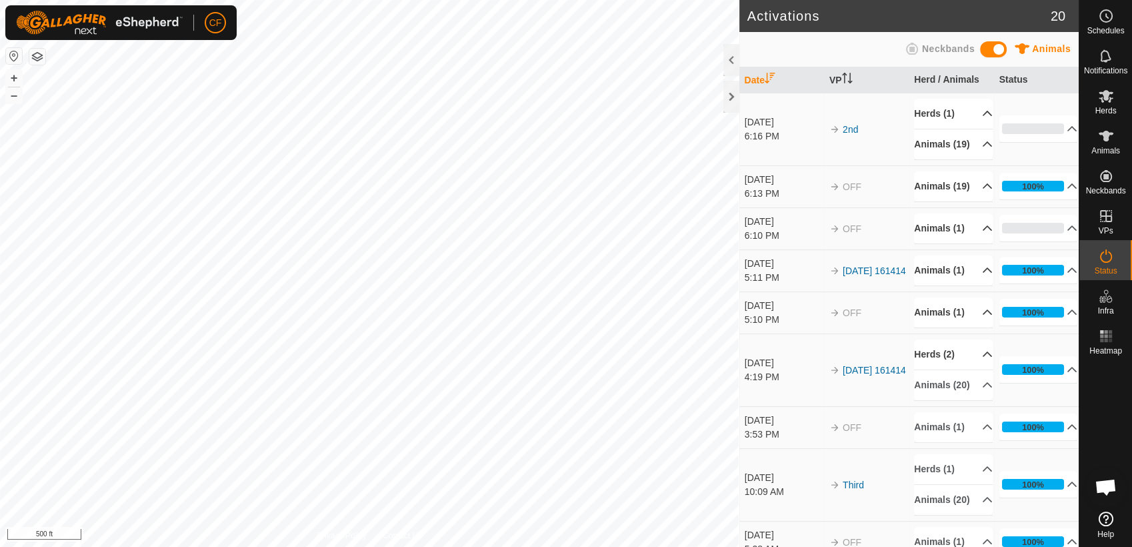
click at [970, 369] on p-accordion-header "Herds (2)" at bounding box center [953, 354] width 79 height 30
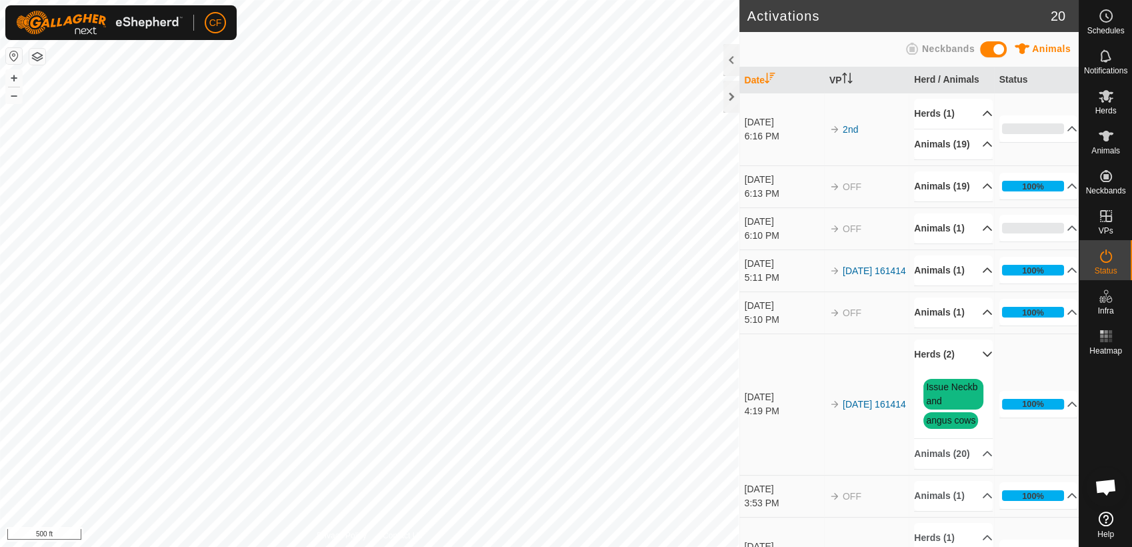
click at [971, 369] on p-accordion-header "Herds (2)" at bounding box center [953, 354] width 79 height 30
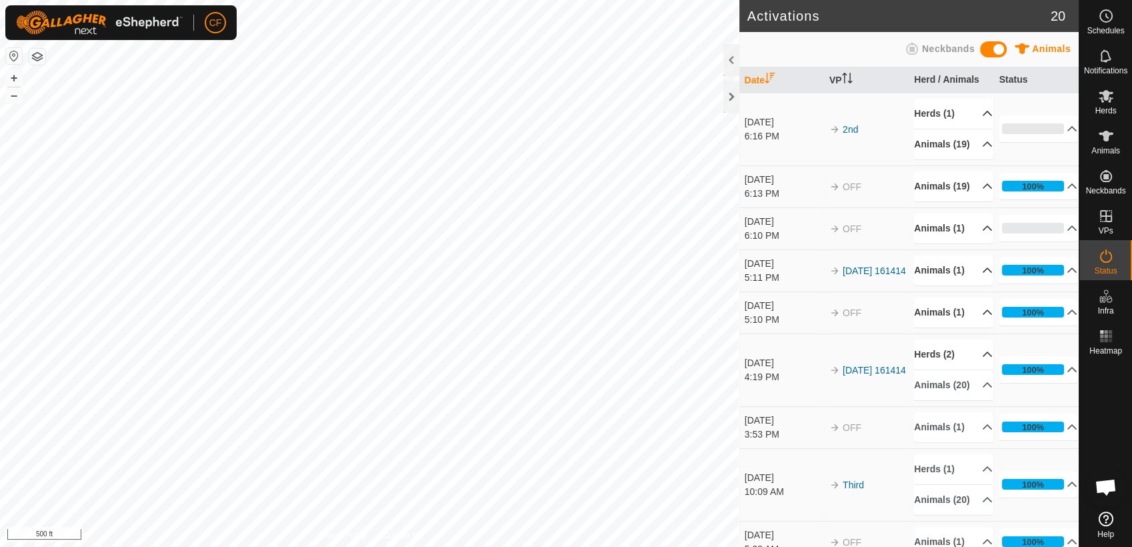
click at [939, 49] on span "Neckbands" at bounding box center [948, 48] width 53 height 11
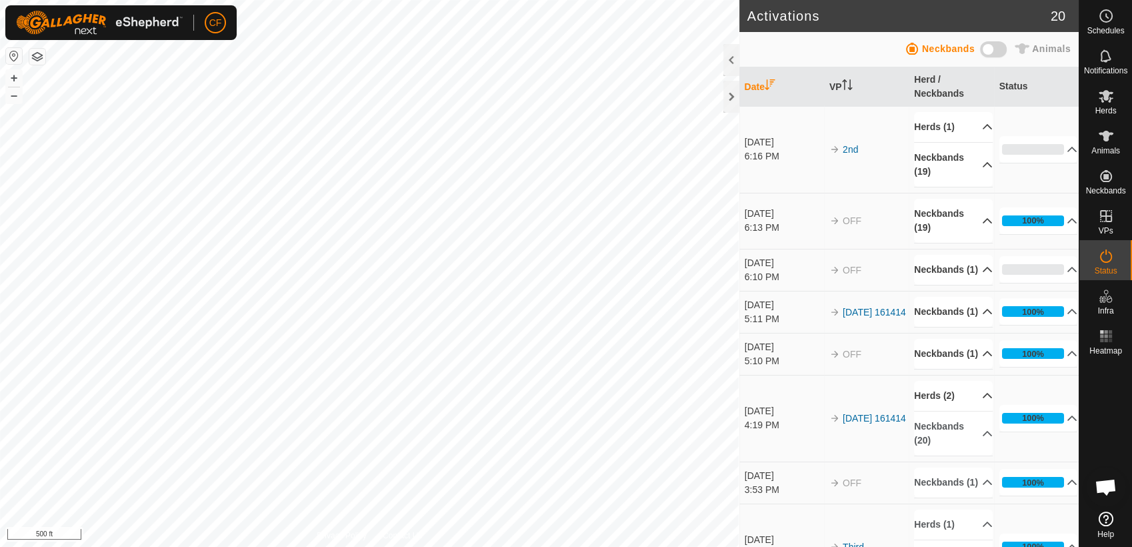
click at [1042, 45] on span "Animals" at bounding box center [1051, 48] width 39 height 11
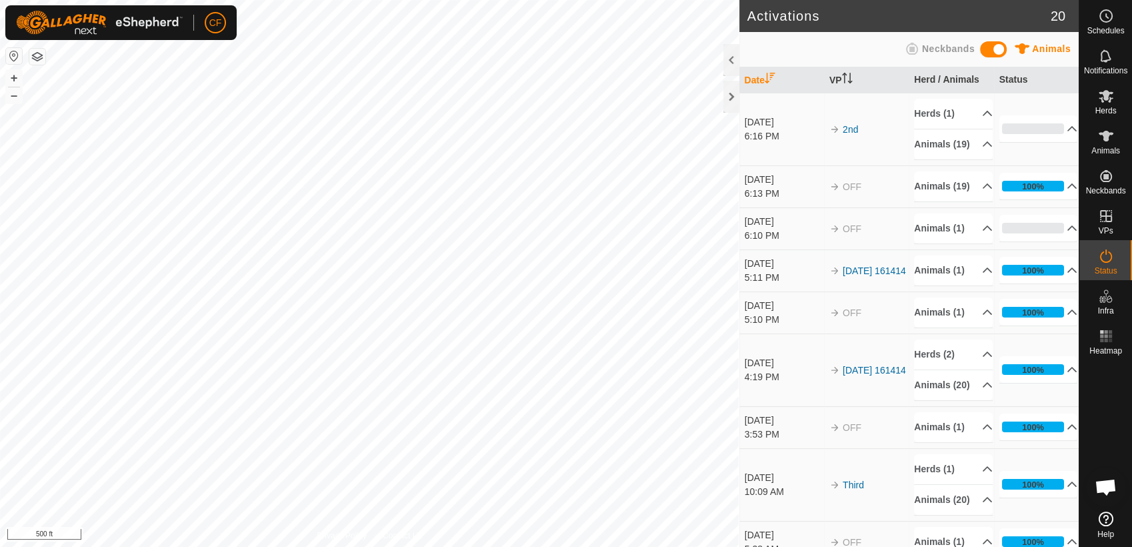
scroll to position [5028, 0]
click at [1056, 137] on p-accordion-header "0%" at bounding box center [1039, 128] width 79 height 27
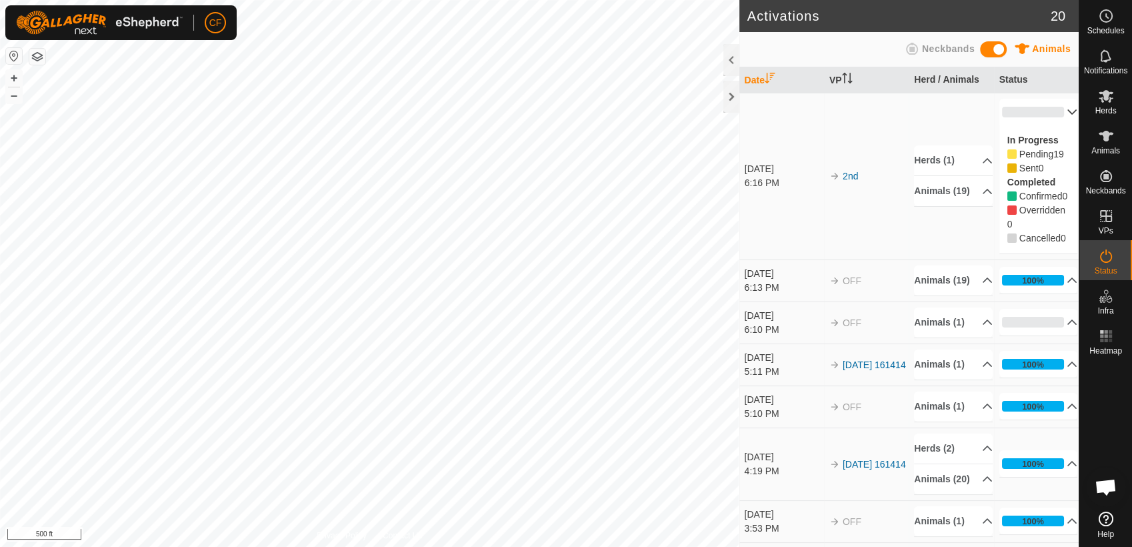
click at [1054, 111] on p-accordion-header "0%" at bounding box center [1039, 112] width 79 height 27
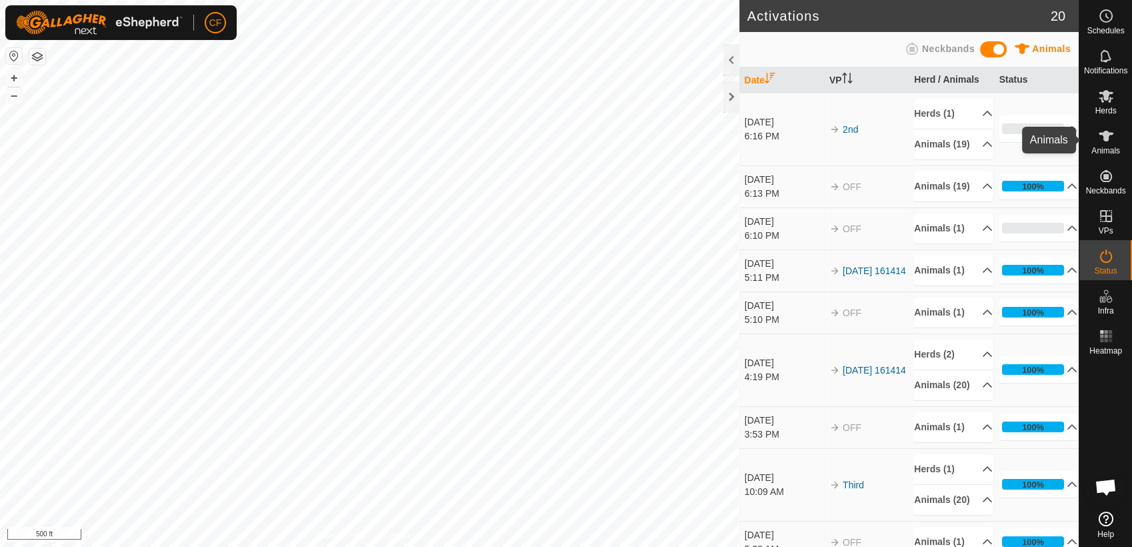
click at [1105, 142] on icon at bounding box center [1106, 136] width 16 height 16
